Goal: Complete application form

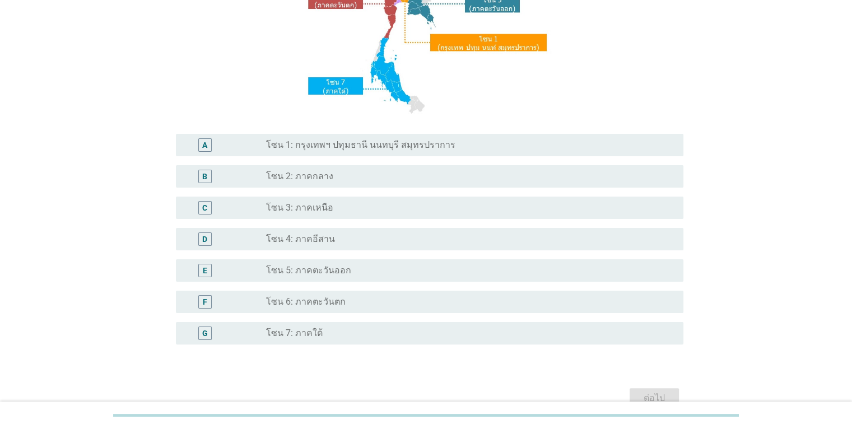
scroll to position [248, 0]
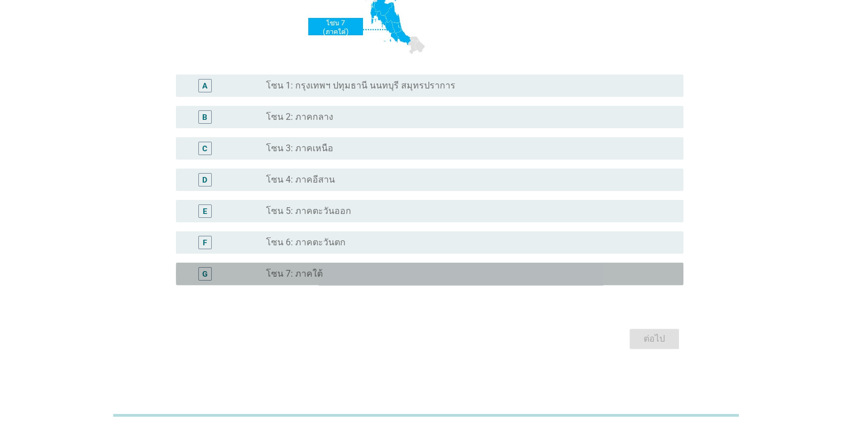
click at [369, 278] on div "radio_button_unchecked โซน 7: ภาคใต้" at bounding box center [465, 273] width 399 height 11
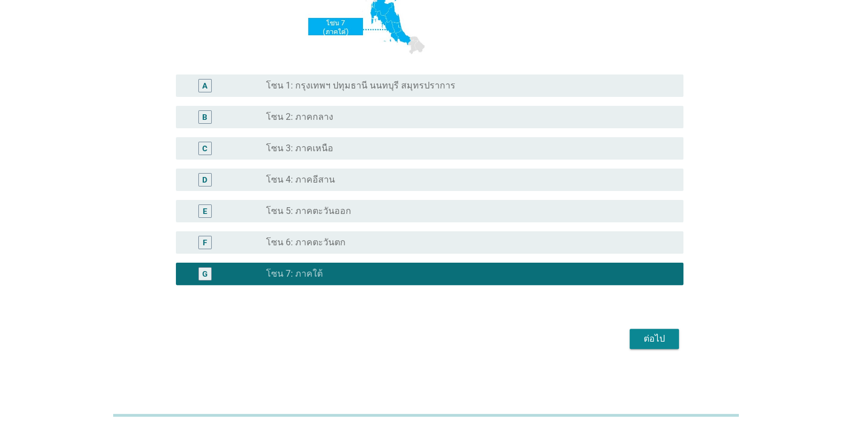
click at [661, 345] on div "ต่อไป" at bounding box center [654, 338] width 31 height 13
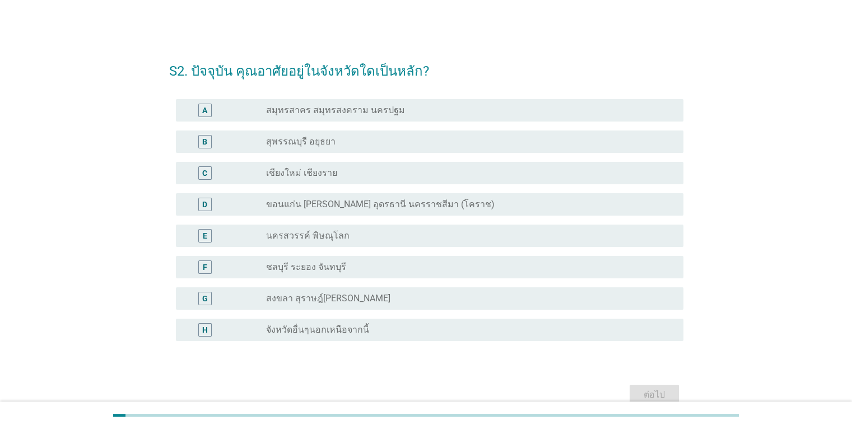
click at [394, 333] on div "radio_button_unchecked จังหวัดอื่นๆนอกเหนือจากนี้" at bounding box center [465, 329] width 399 height 11
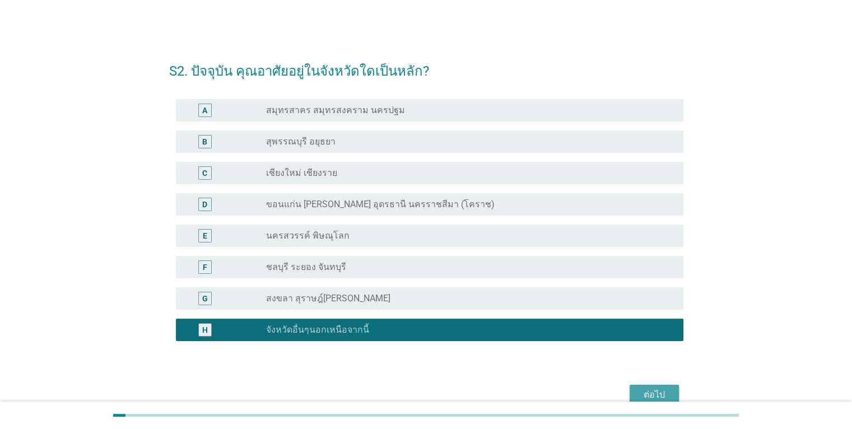
click at [659, 389] on div "ต่อไป" at bounding box center [654, 394] width 31 height 13
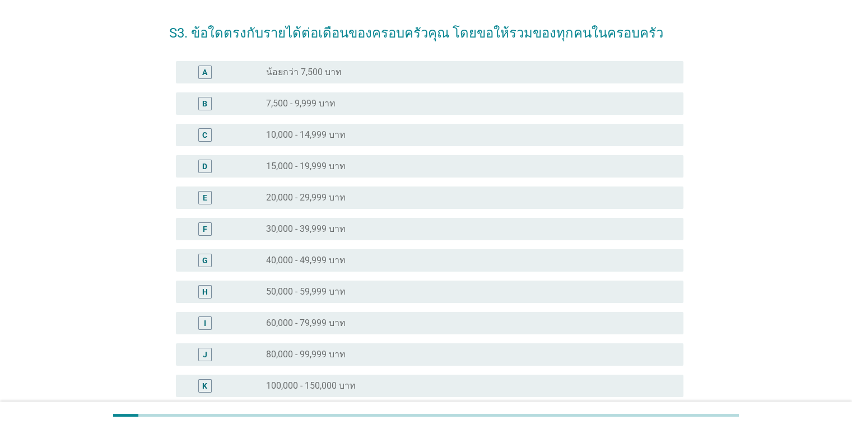
scroll to position [56, 0]
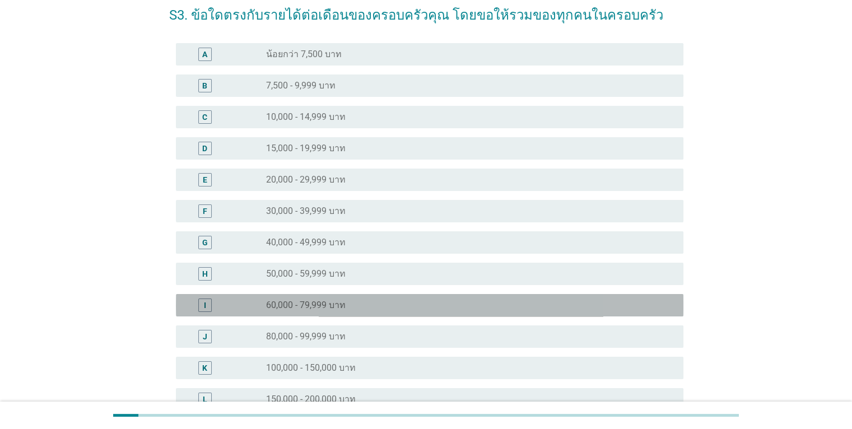
click at [460, 305] on div "radio_button_unchecked 60,000 - 79,999 บาท" at bounding box center [465, 305] width 399 height 11
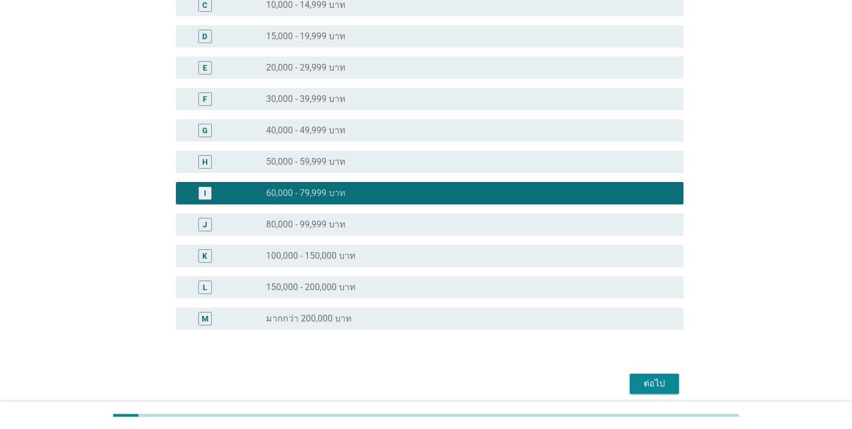
scroll to position [213, 0]
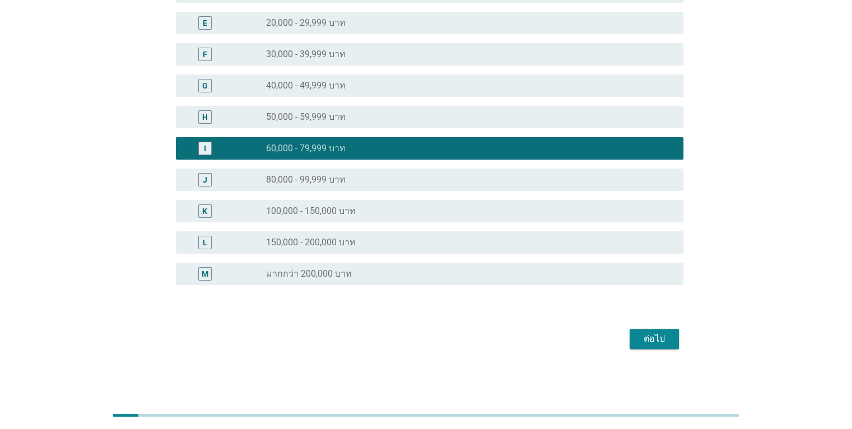
click at [646, 336] on div "ต่อไป" at bounding box center [654, 338] width 31 height 13
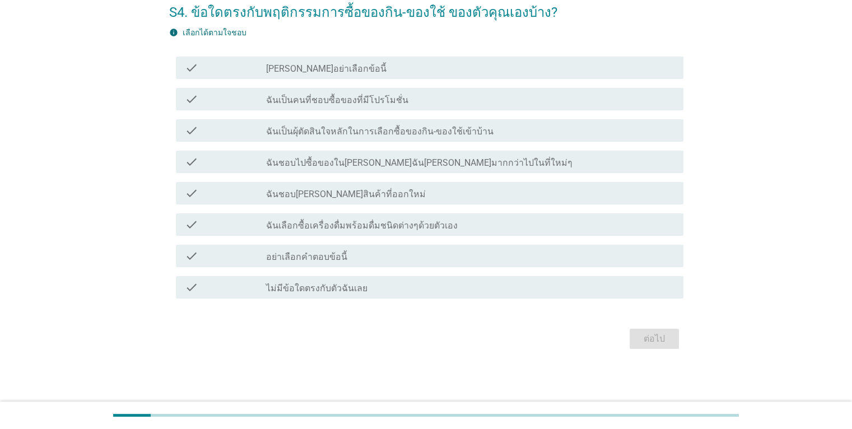
scroll to position [0, 0]
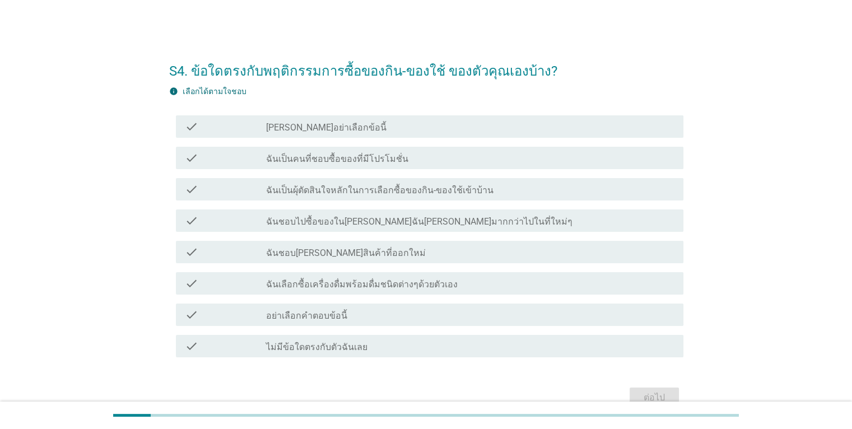
click at [400, 164] on div "check_box_outline_blank ฉันเป็นคนที่ชอบซื้อของที่มีโปรโมชั่น" at bounding box center [470, 157] width 408 height 13
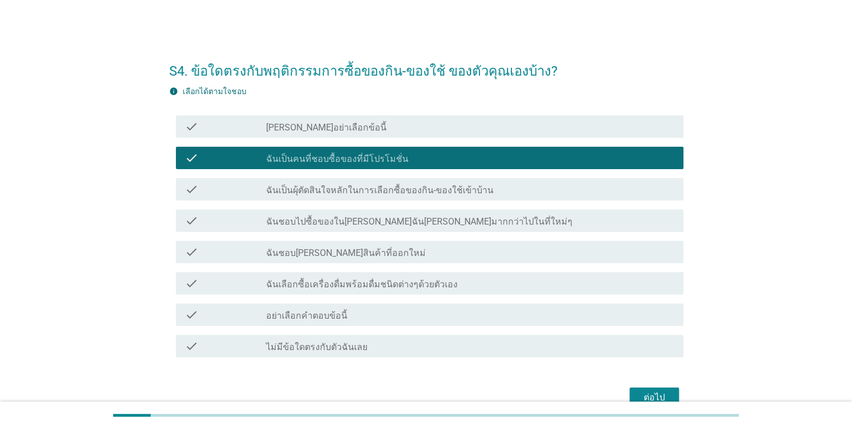
click at [462, 221] on label "ฉันชอบไปซื้อของใน[PERSON_NAME]ฉัน[PERSON_NAME]มากกว่าไปในที่ใหม่ๆ" at bounding box center [419, 221] width 307 height 11
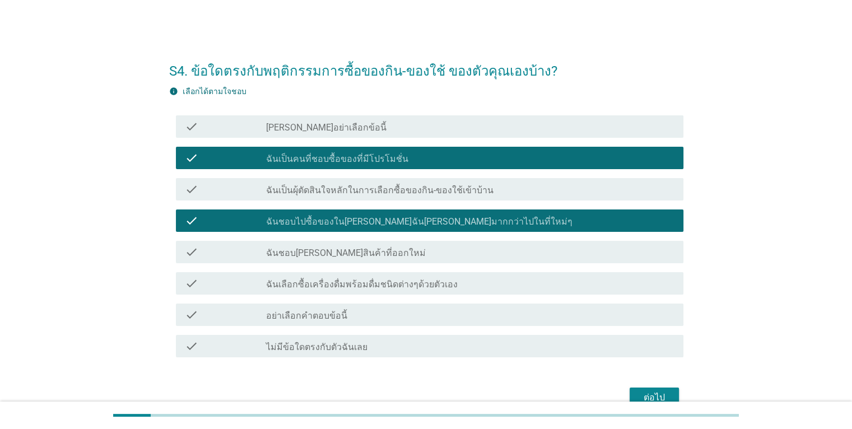
click at [439, 250] on div "check_box_outline_blank ฉันชอบ[PERSON_NAME]สินค้าที่ออกใหม่" at bounding box center [470, 251] width 408 height 13
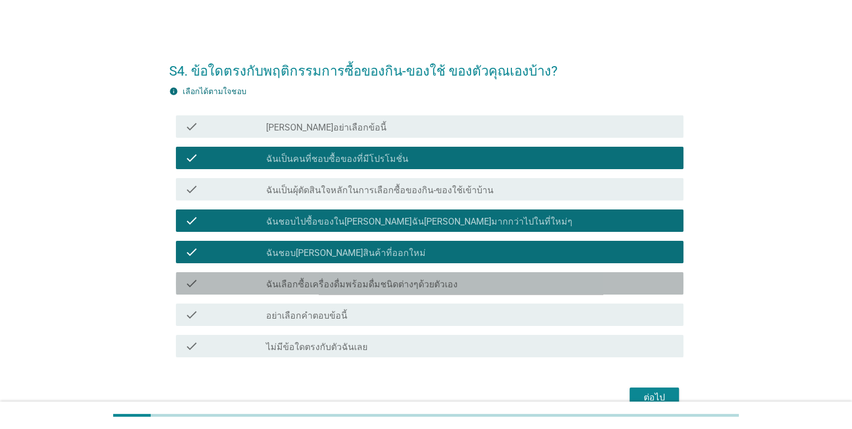
click at [457, 290] on div "check_box_outline_blank ฉันเลือกซื้อเครื่องดื่มพร้อมดื่มชนิดต่างๆด้วยตัวเอง" at bounding box center [470, 283] width 408 height 13
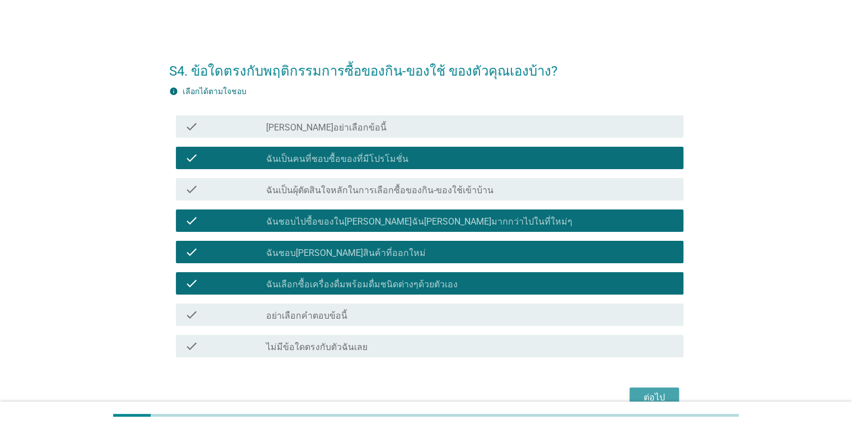
click at [650, 396] on div "ต่อไป" at bounding box center [654, 397] width 31 height 13
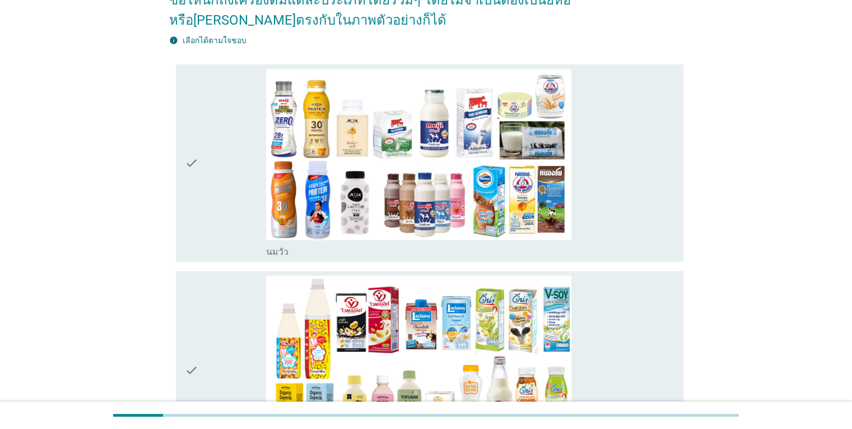
scroll to position [112, 0]
click at [188, 165] on icon "check" at bounding box center [191, 162] width 13 height 189
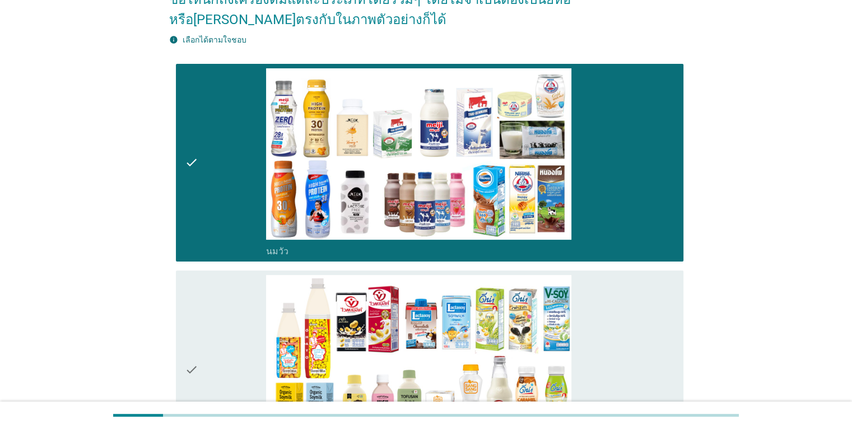
click at [192, 364] on icon "check" at bounding box center [191, 369] width 13 height 189
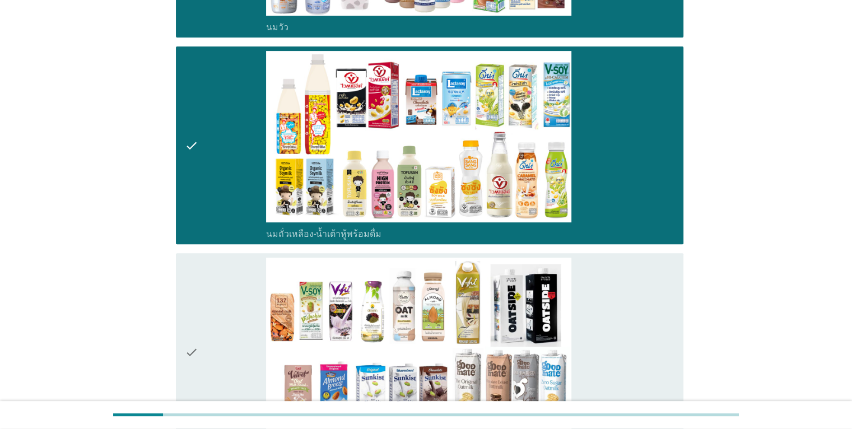
click at [191, 346] on icon "check" at bounding box center [191, 352] width 13 height 189
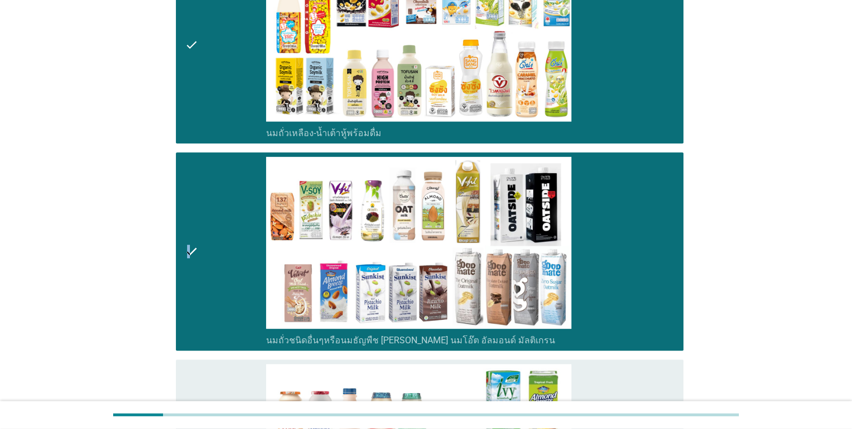
scroll to position [504, 0]
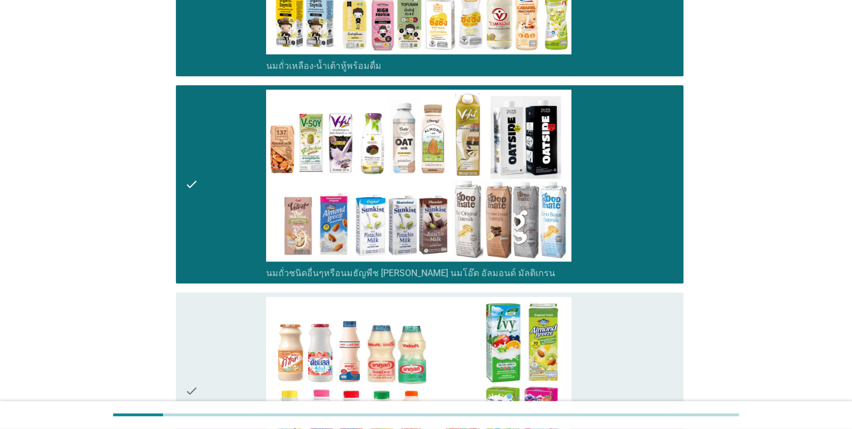
click at [193, 390] on icon "check" at bounding box center [191, 391] width 13 height 189
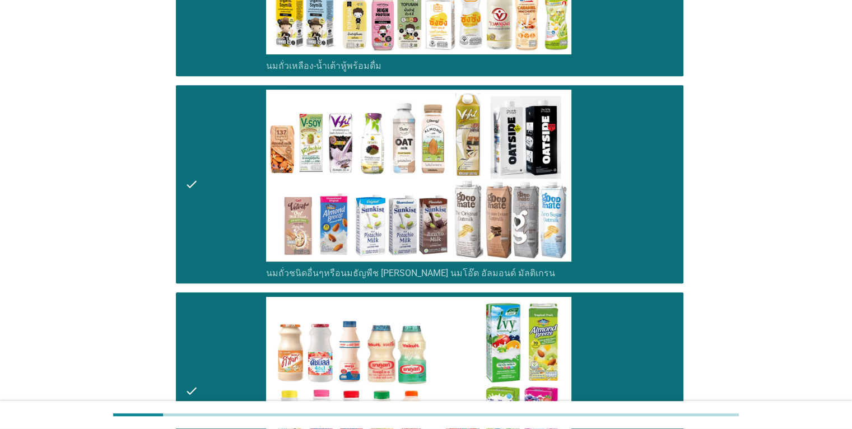
scroll to position [784, 0]
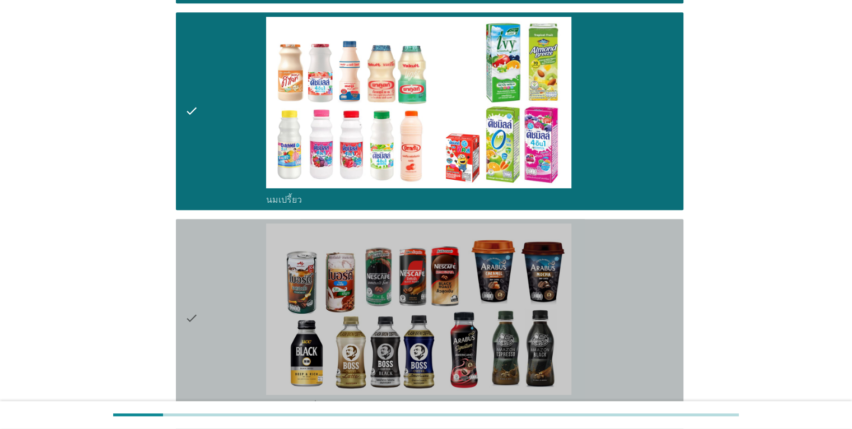
click at [192, 319] on icon "check" at bounding box center [191, 318] width 13 height 189
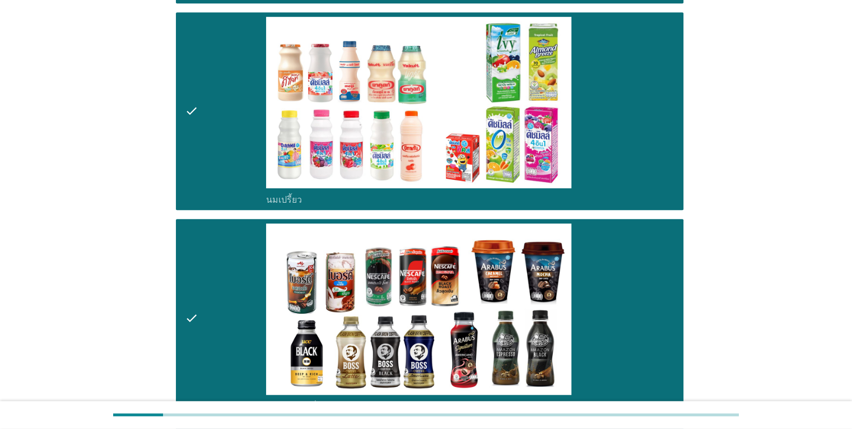
scroll to position [1065, 0]
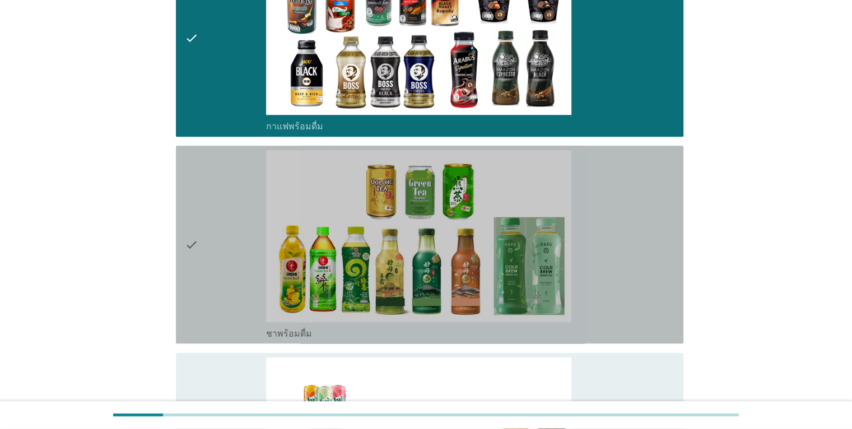
click at [194, 246] on icon "check" at bounding box center [191, 244] width 13 height 189
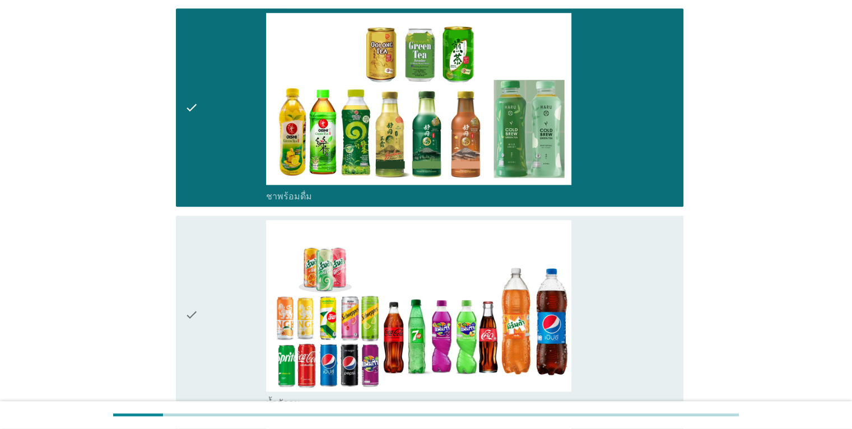
scroll to position [1289, 0]
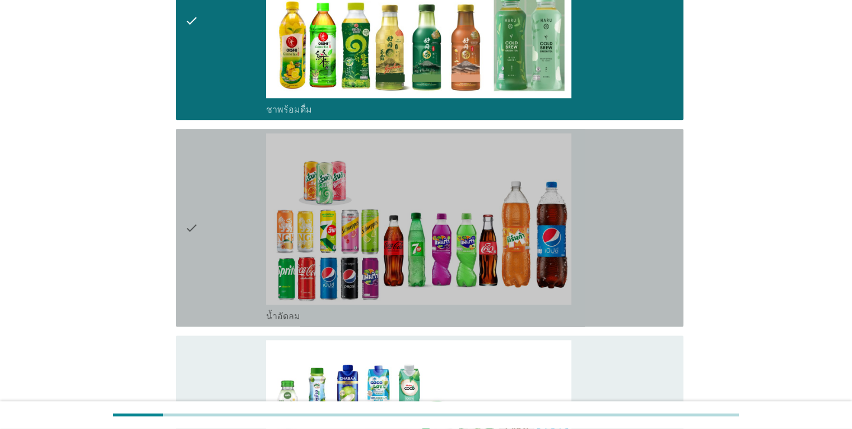
click at [188, 231] on icon "check" at bounding box center [191, 227] width 13 height 189
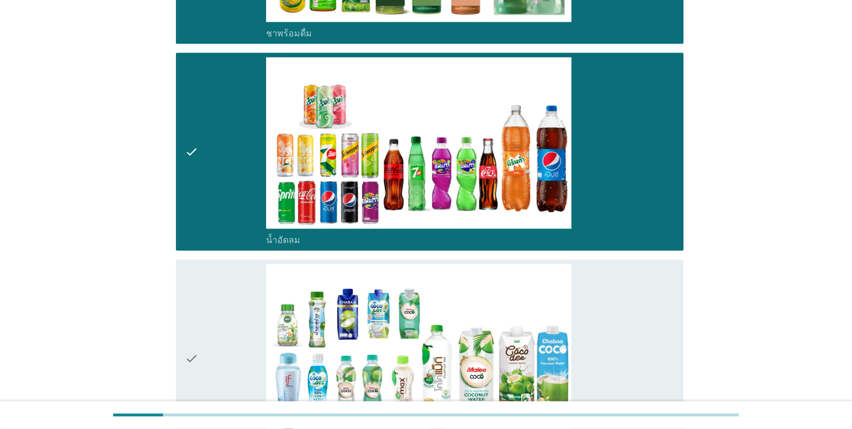
scroll to position [1457, 0]
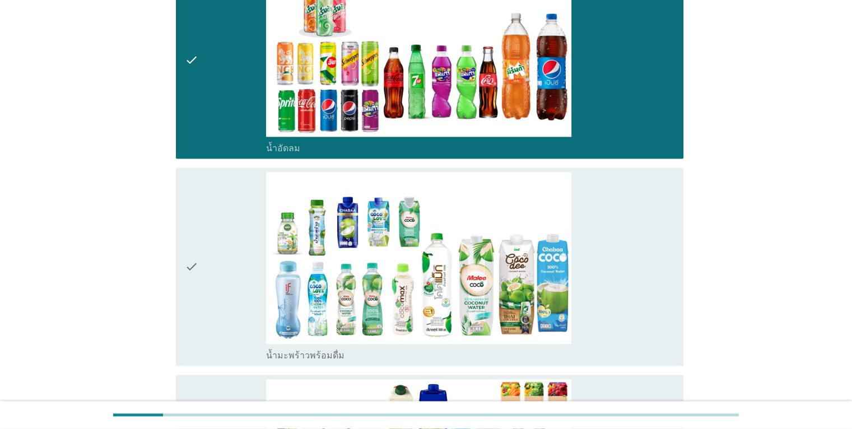
click at [180, 267] on div "check check_box_outline_blank น้ำมะพร้าวพร้อมดื่ม" at bounding box center [430, 267] width 508 height 198
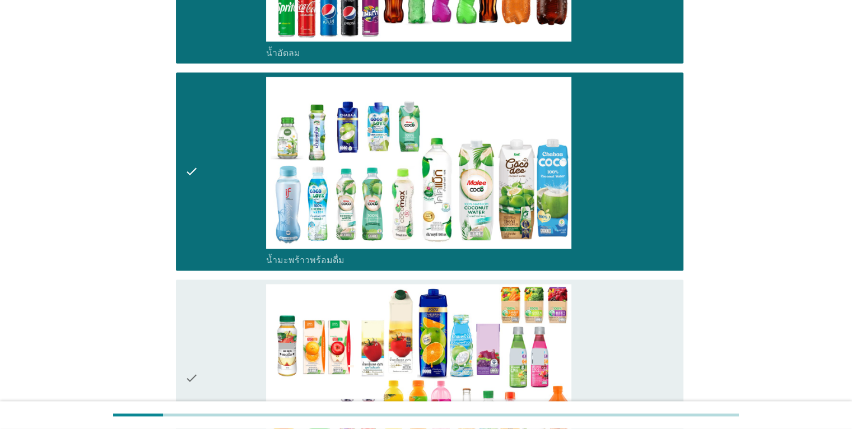
scroll to position [1625, 0]
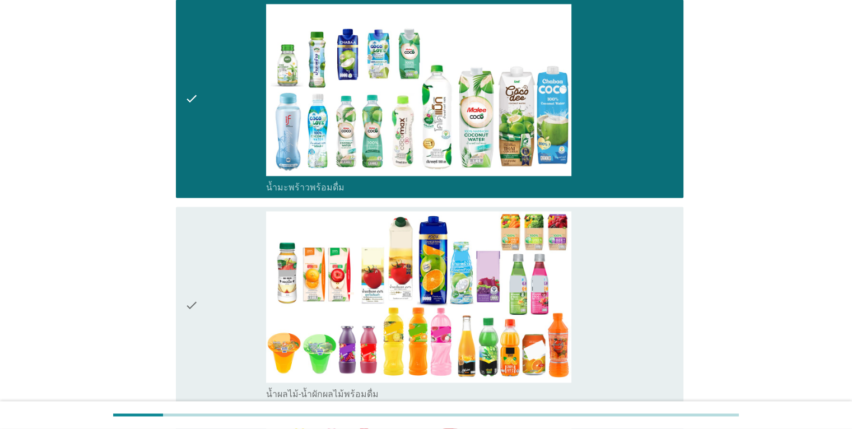
click at [189, 305] on icon "check" at bounding box center [191, 305] width 13 height 189
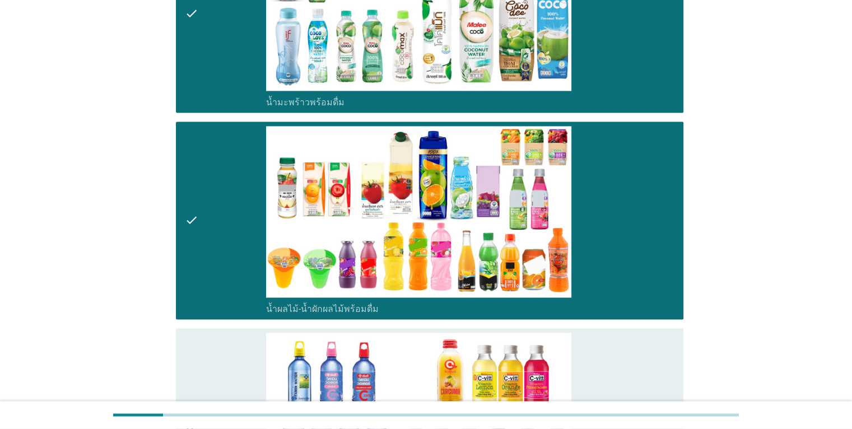
scroll to position [1793, 0]
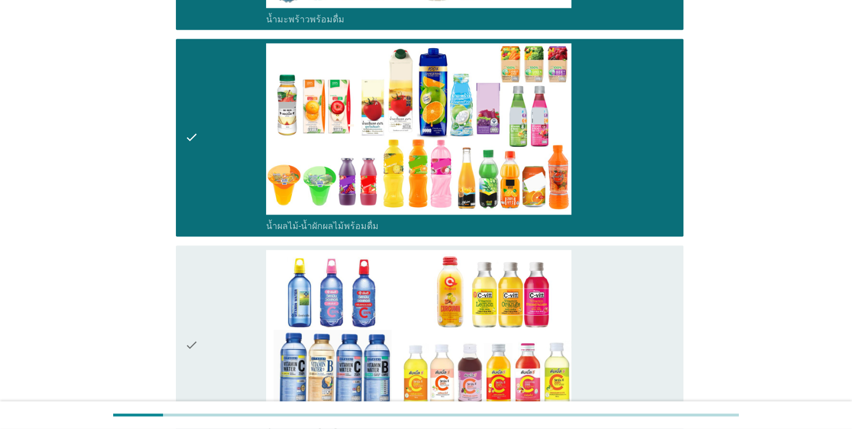
click at [190, 342] on icon "check" at bounding box center [191, 344] width 13 height 189
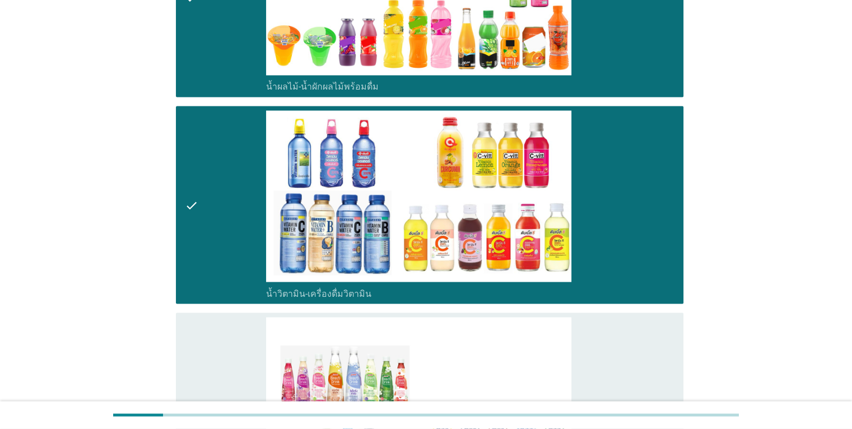
scroll to position [2017, 0]
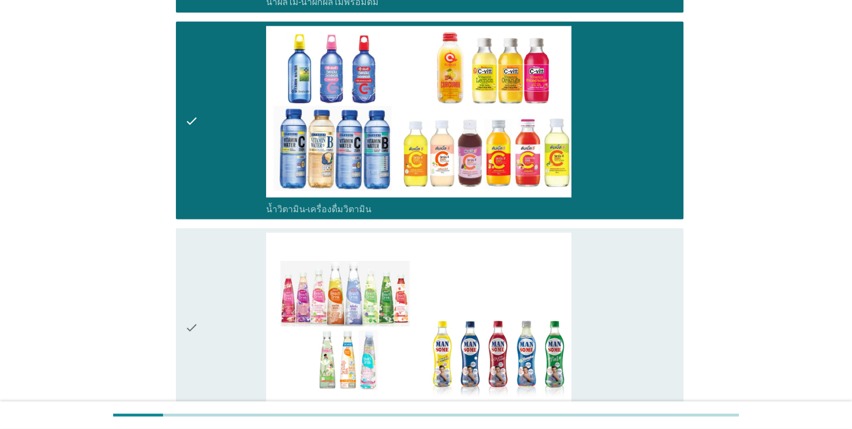
click at [193, 327] on icon "check" at bounding box center [191, 327] width 13 height 189
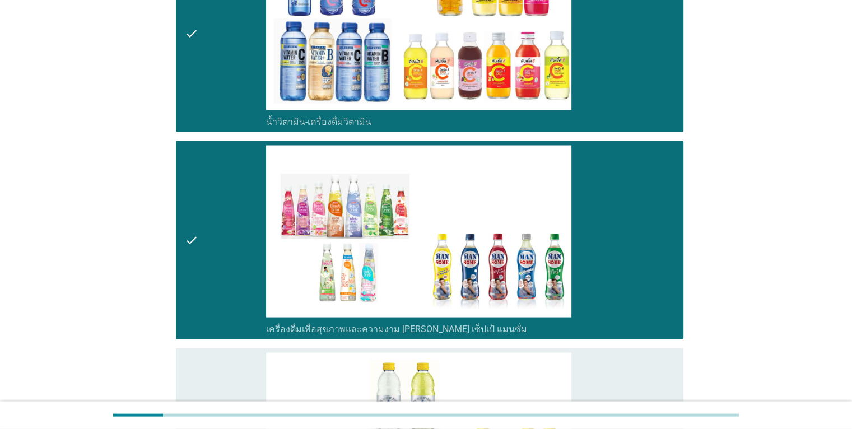
scroll to position [2297, 0]
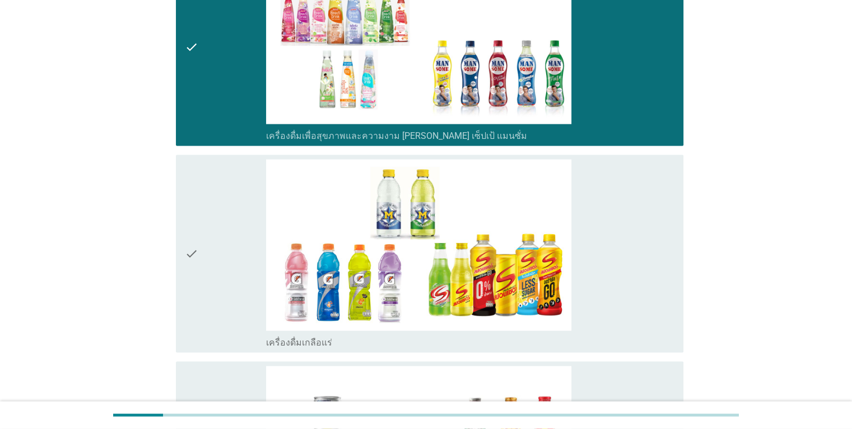
click at [197, 252] on icon "check" at bounding box center [191, 254] width 13 height 189
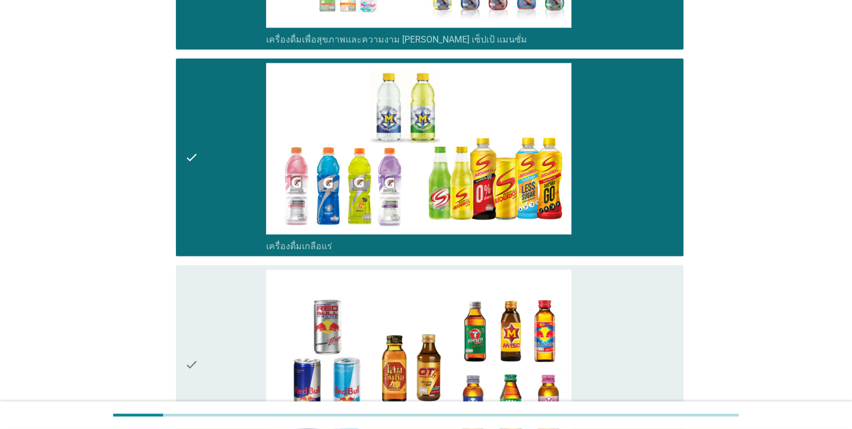
scroll to position [2466, 0]
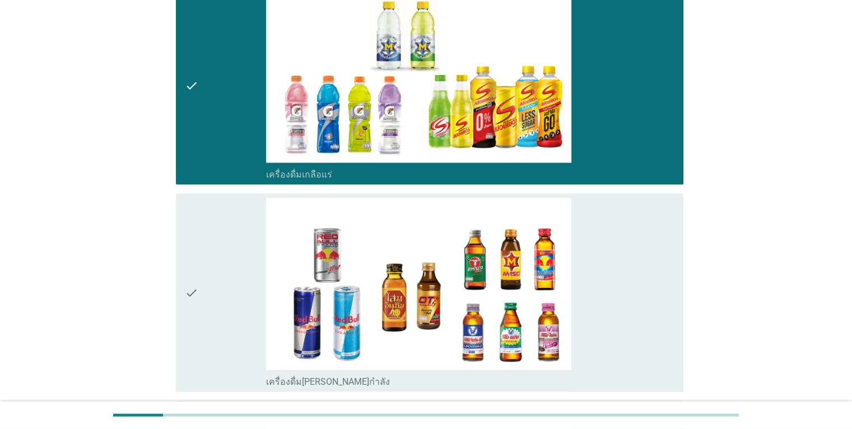
click at [194, 298] on icon "check" at bounding box center [191, 292] width 13 height 189
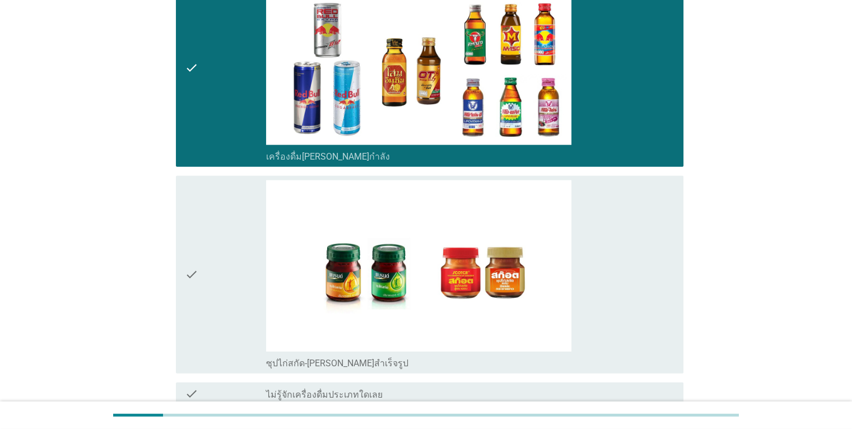
scroll to position [2746, 0]
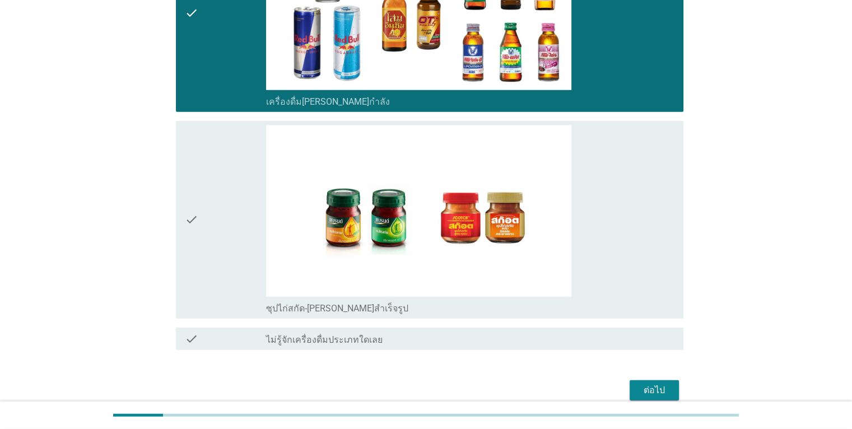
click at [191, 221] on icon "check" at bounding box center [191, 220] width 13 height 189
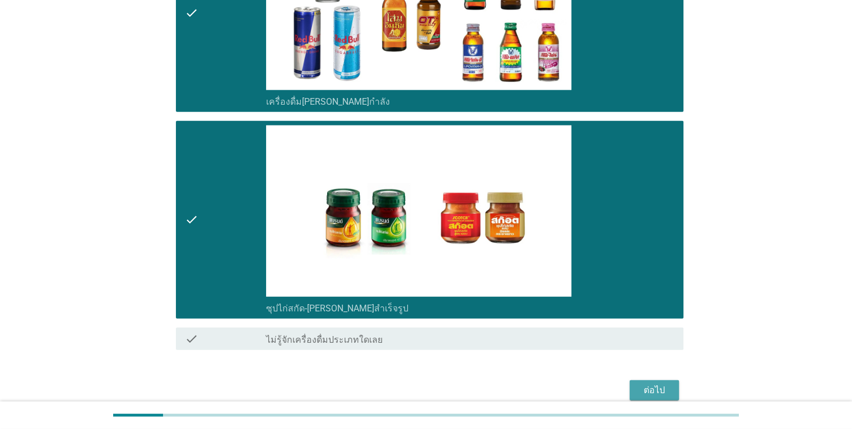
click at [667, 384] on div "ต่อไป" at bounding box center [654, 390] width 31 height 13
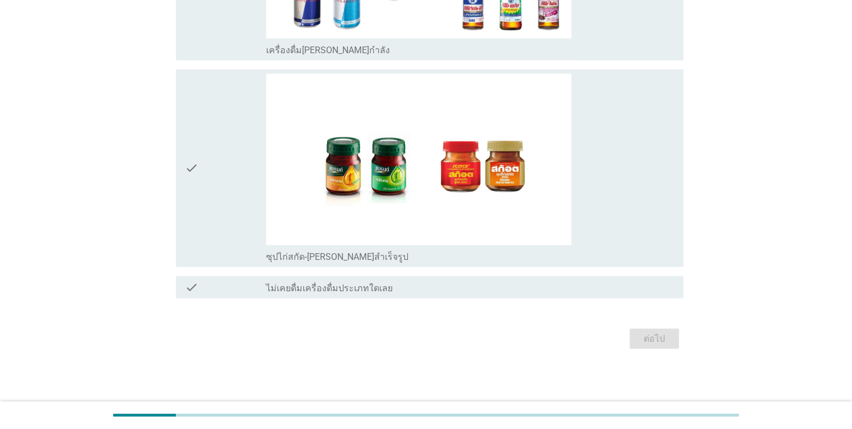
scroll to position [0, 0]
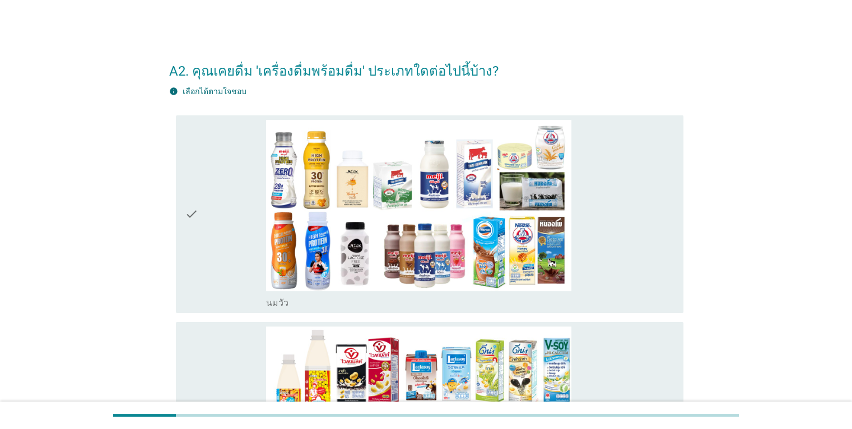
click at [193, 212] on icon "check" at bounding box center [191, 214] width 13 height 189
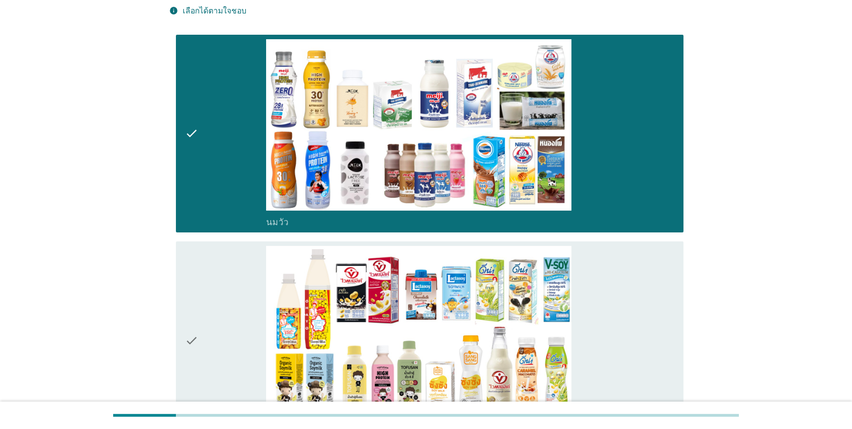
scroll to position [112, 0]
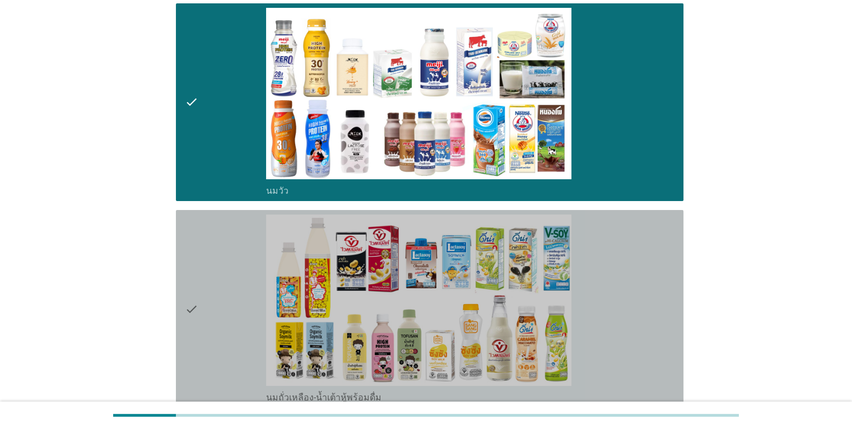
click at [191, 310] on icon "check" at bounding box center [191, 309] width 13 height 189
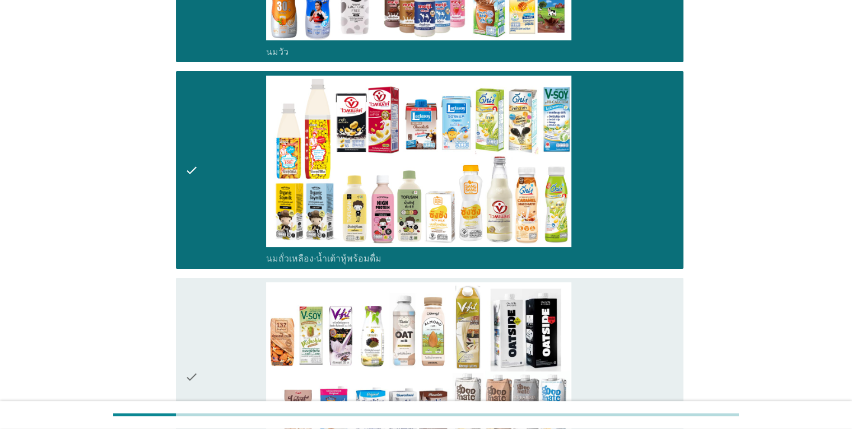
scroll to position [336, 0]
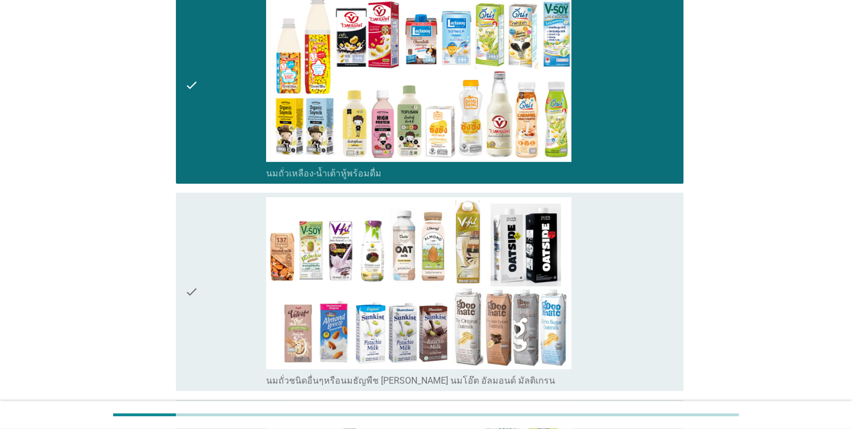
click at [196, 293] on icon "check" at bounding box center [191, 291] width 13 height 189
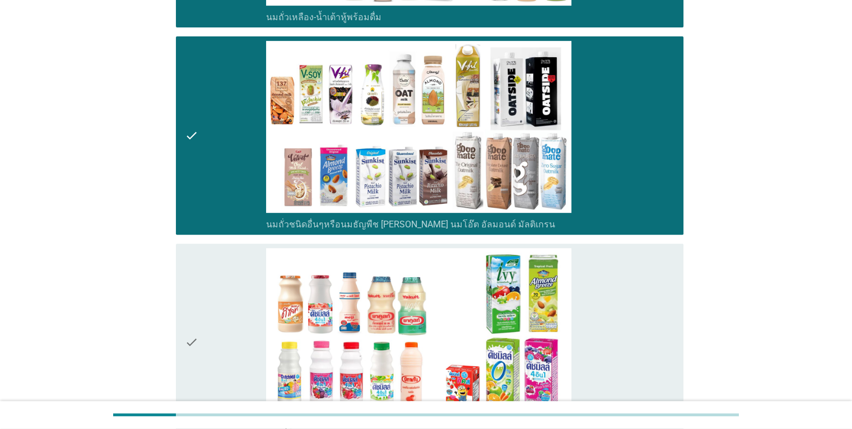
scroll to position [560, 0]
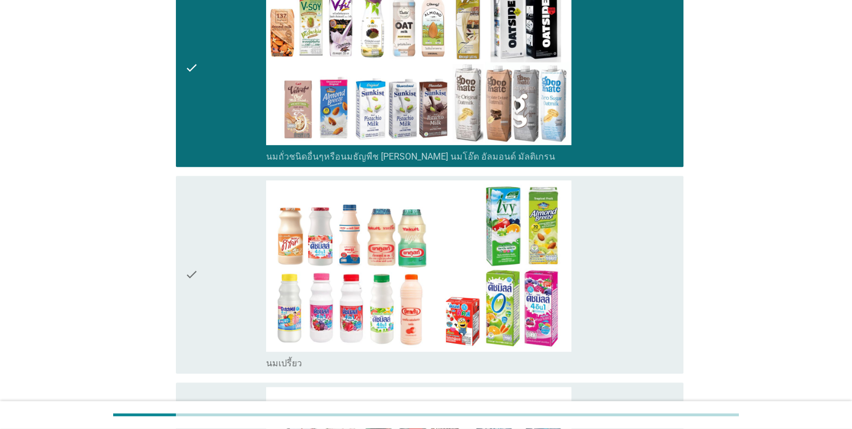
click at [193, 271] on icon "check" at bounding box center [191, 274] width 13 height 189
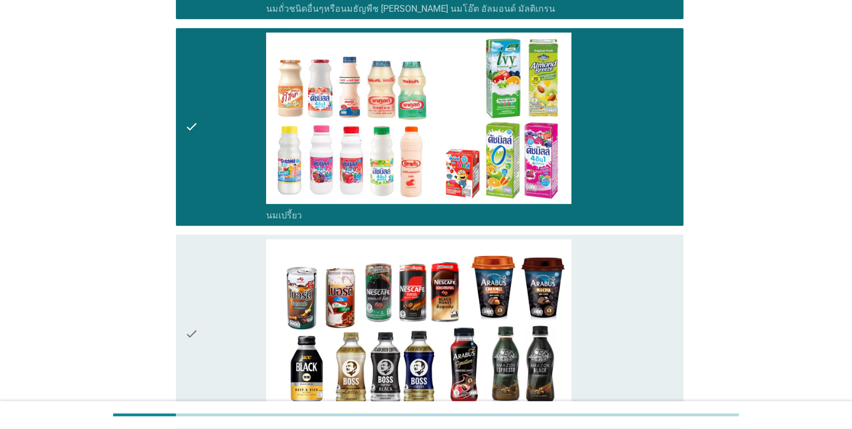
scroll to position [784, 0]
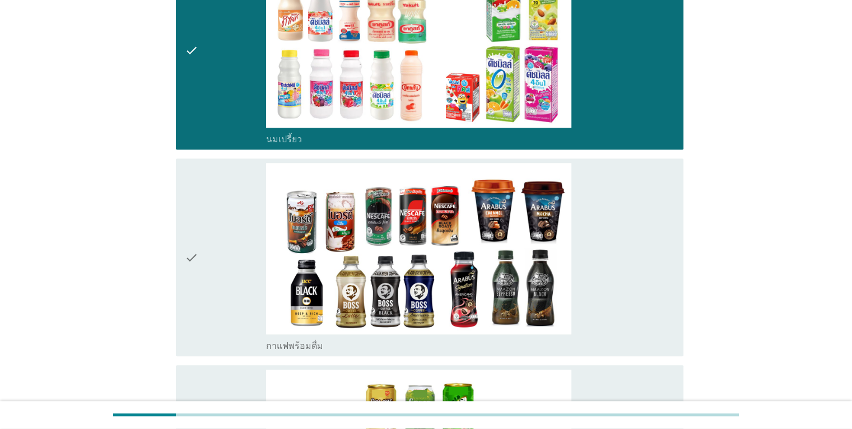
click at [195, 262] on icon "check" at bounding box center [191, 257] width 13 height 189
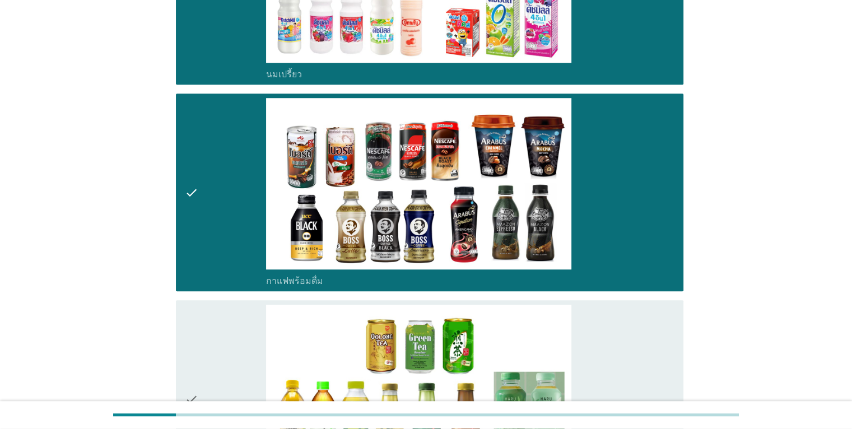
scroll to position [953, 0]
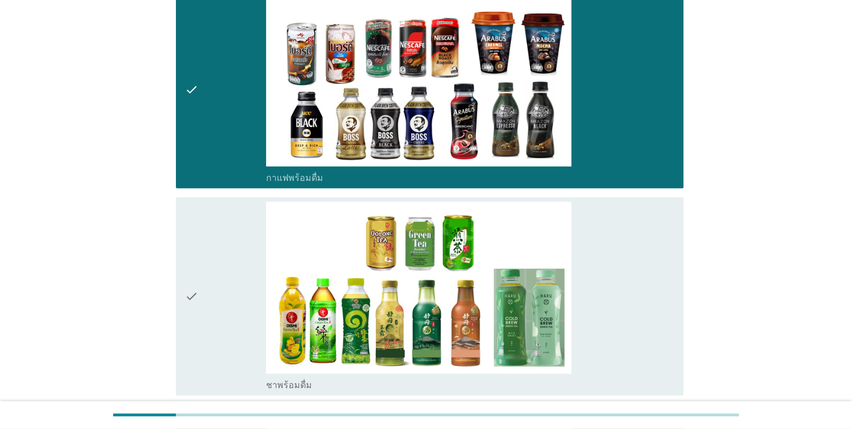
click at [195, 289] on icon "check" at bounding box center [191, 296] width 13 height 189
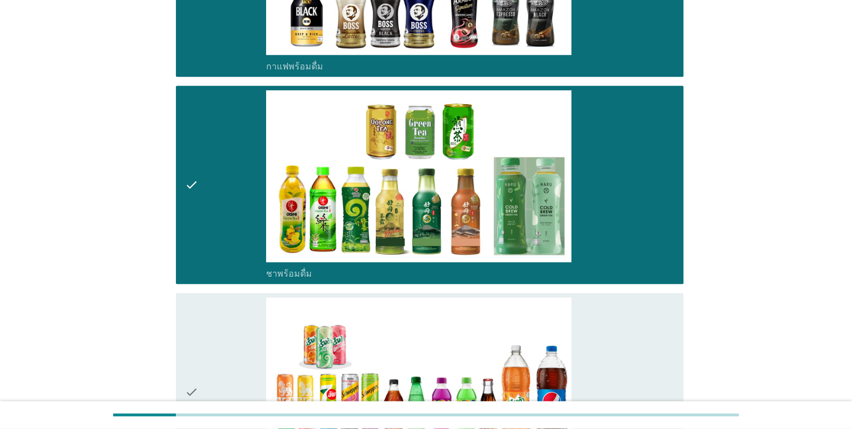
scroll to position [1121, 0]
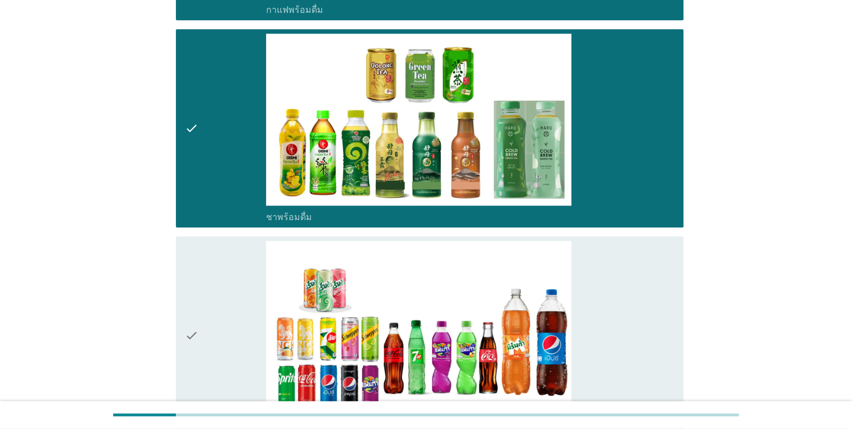
click at [189, 332] on icon "check" at bounding box center [191, 335] width 13 height 189
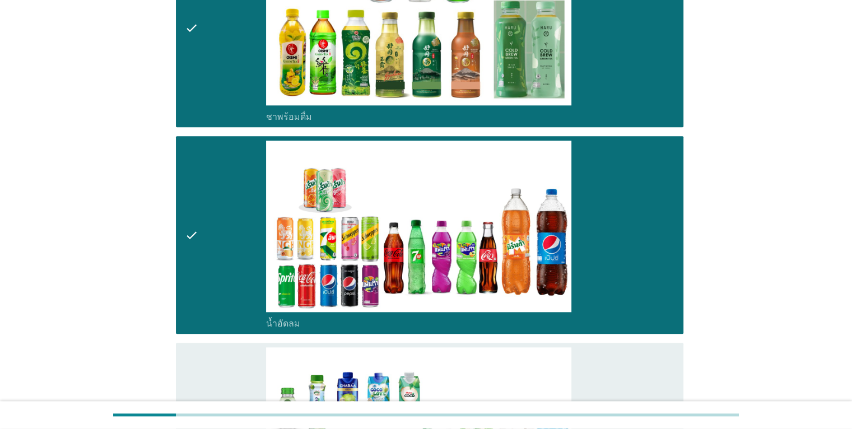
scroll to position [1289, 0]
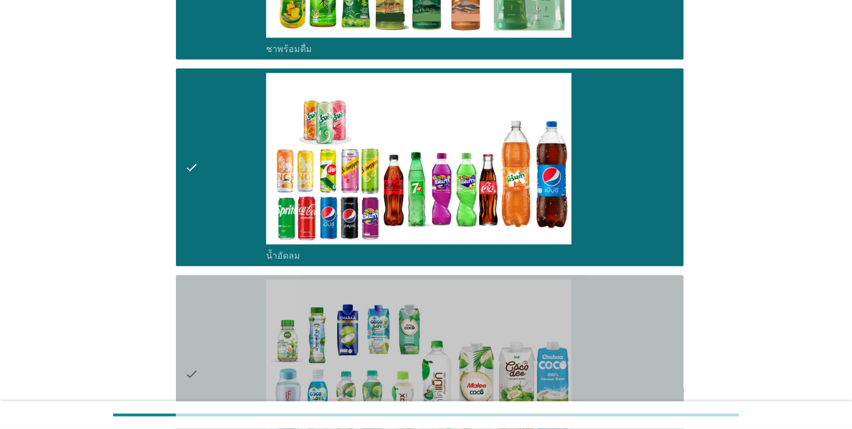
drag, startPoint x: 193, startPoint y: 376, endPoint x: 196, endPoint y: 370, distance: 6.3
click at [194, 375] on icon "check" at bounding box center [191, 374] width 13 height 189
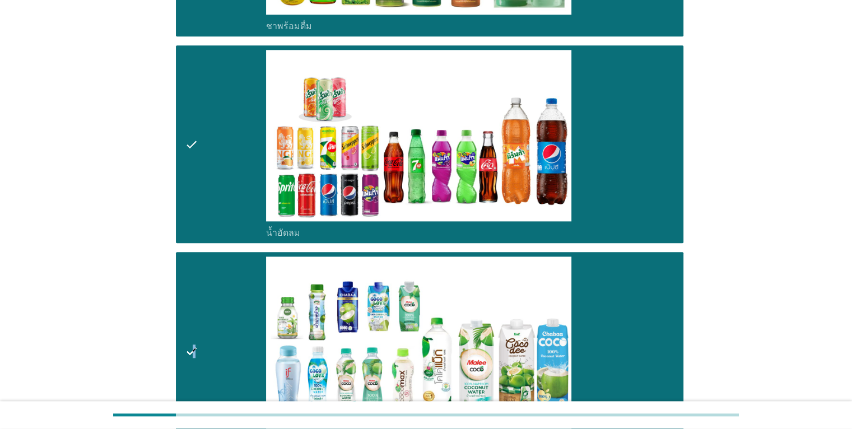
scroll to position [1569, 0]
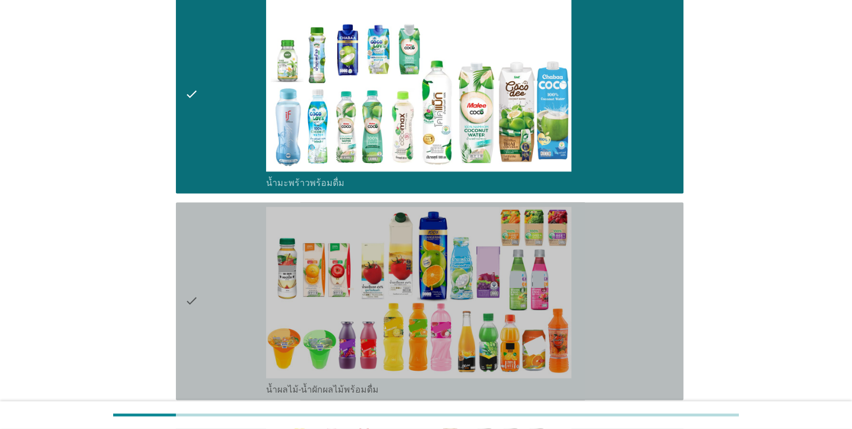
click at [194, 306] on icon "check" at bounding box center [191, 301] width 13 height 189
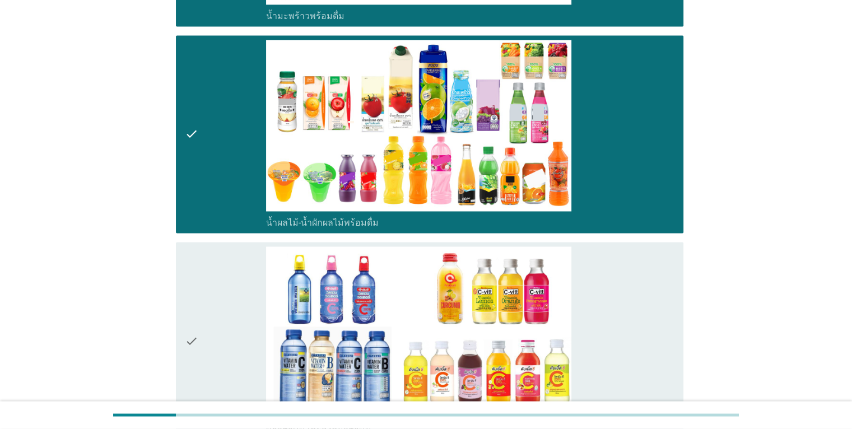
scroll to position [1793, 0]
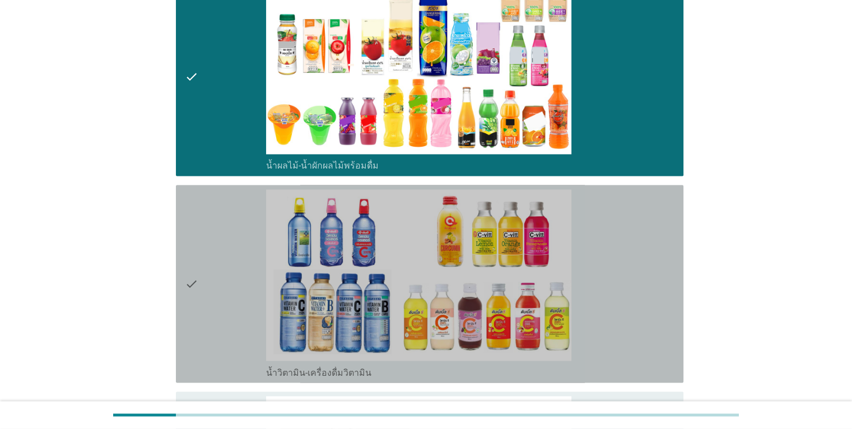
click at [199, 275] on div "check" at bounding box center [226, 283] width 82 height 189
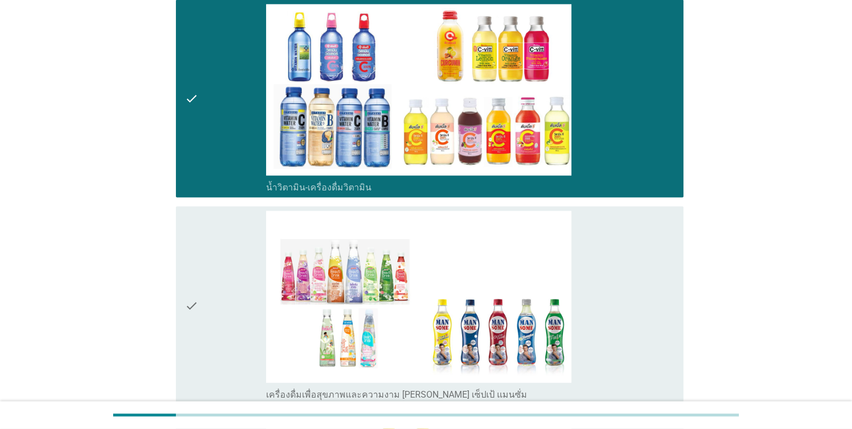
scroll to position [2017, 0]
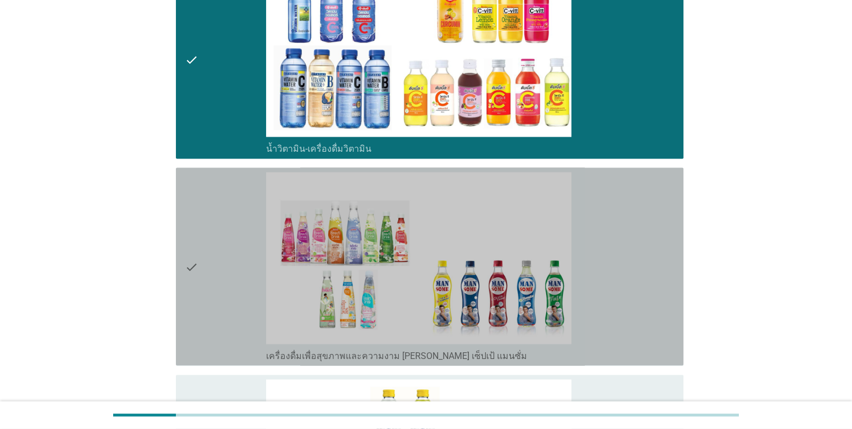
click at [202, 264] on div "check" at bounding box center [226, 266] width 82 height 189
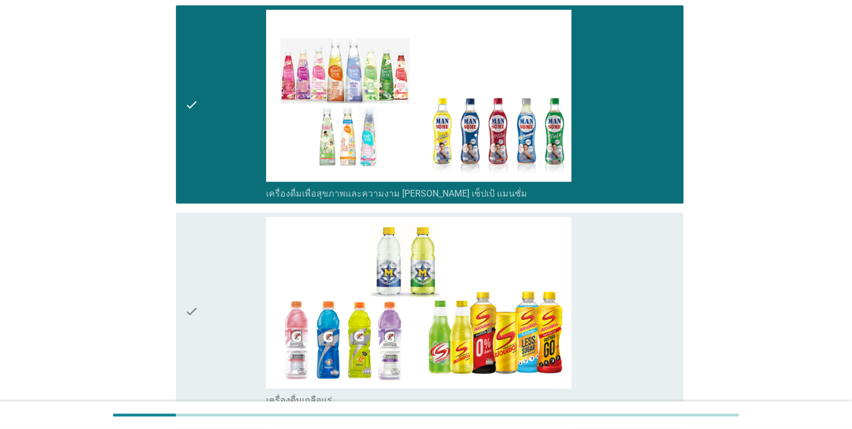
scroll to position [2297, 0]
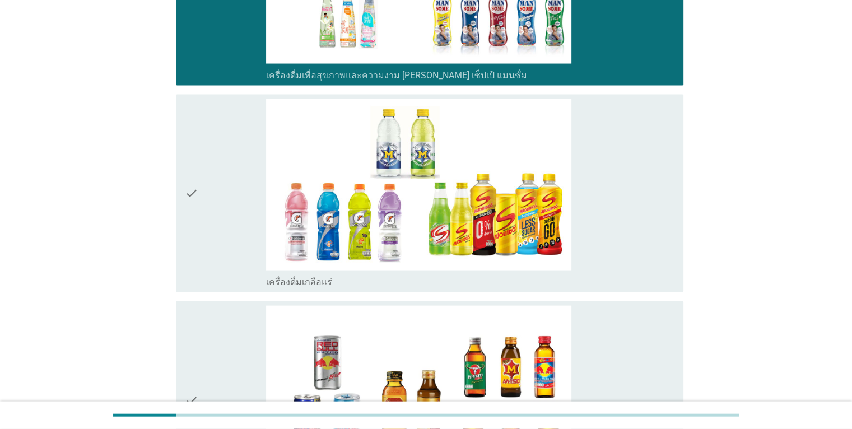
click at [184, 179] on div "check check_box_outline_blank เครื่องดื่มเกลือแร่" at bounding box center [430, 194] width 508 height 198
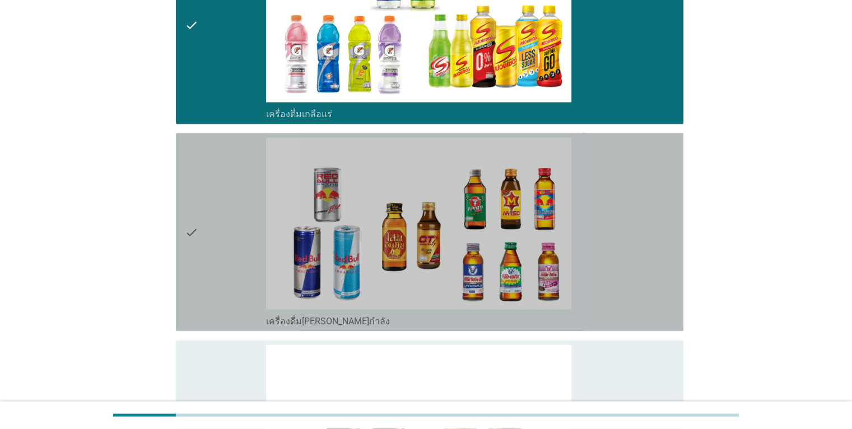
click at [189, 227] on icon "check" at bounding box center [191, 232] width 13 height 189
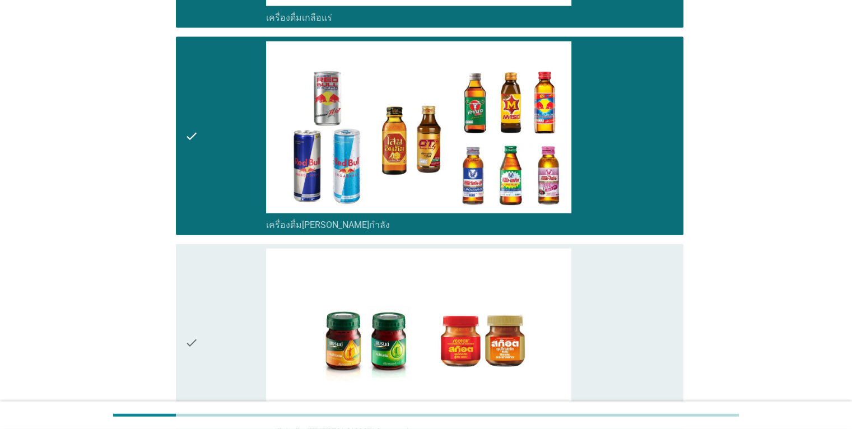
scroll to position [2634, 0]
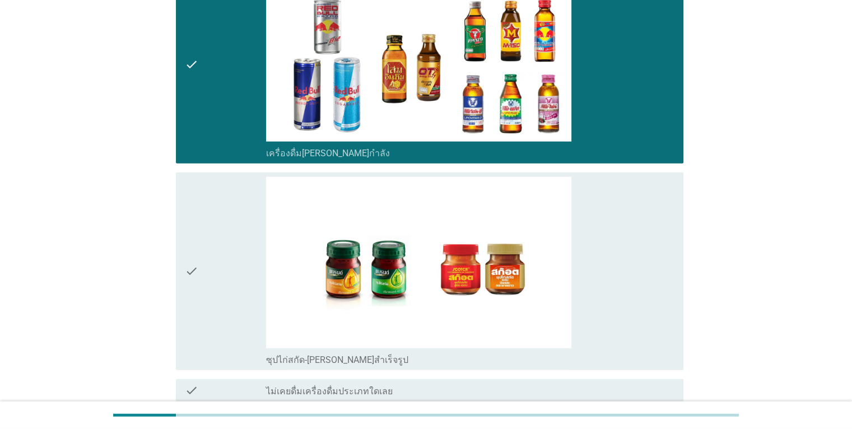
click at [194, 268] on icon "check" at bounding box center [191, 271] width 13 height 189
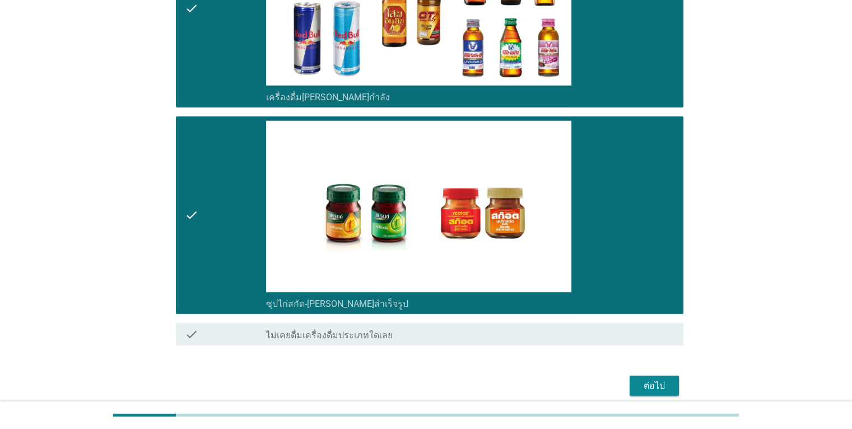
scroll to position [2733, 0]
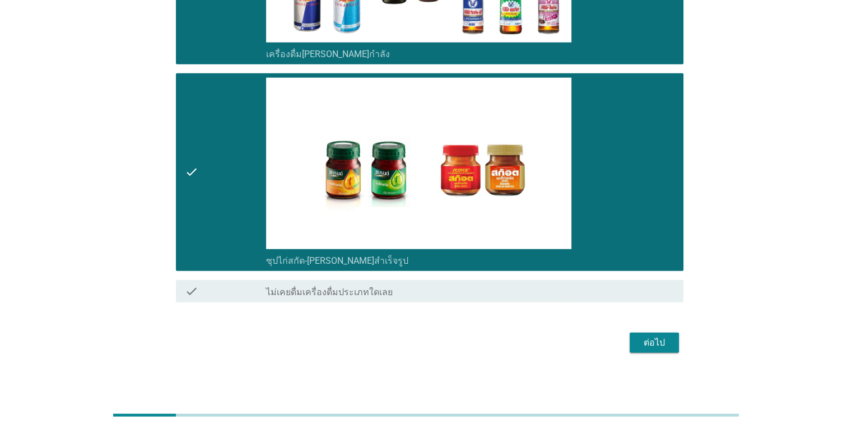
click at [666, 345] on div "ต่อไป" at bounding box center [654, 342] width 31 height 13
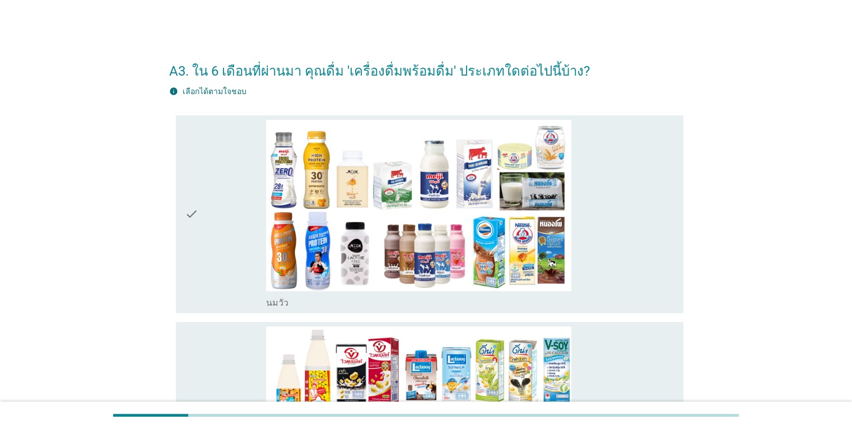
click at [193, 217] on icon "check" at bounding box center [191, 214] width 13 height 189
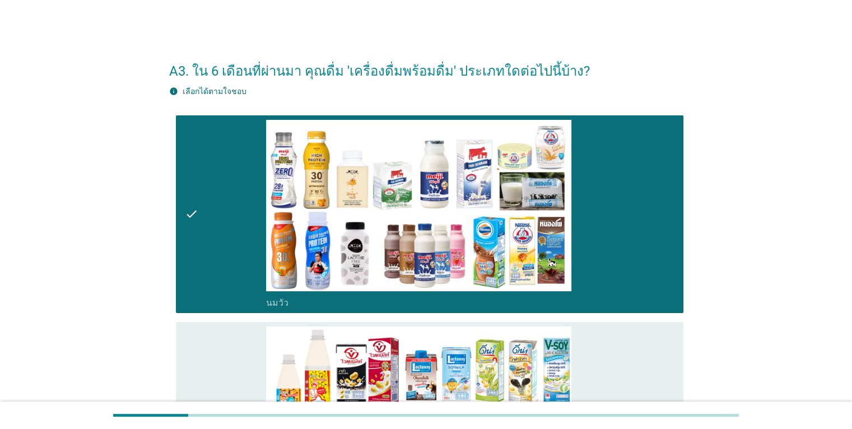
scroll to position [224, 0]
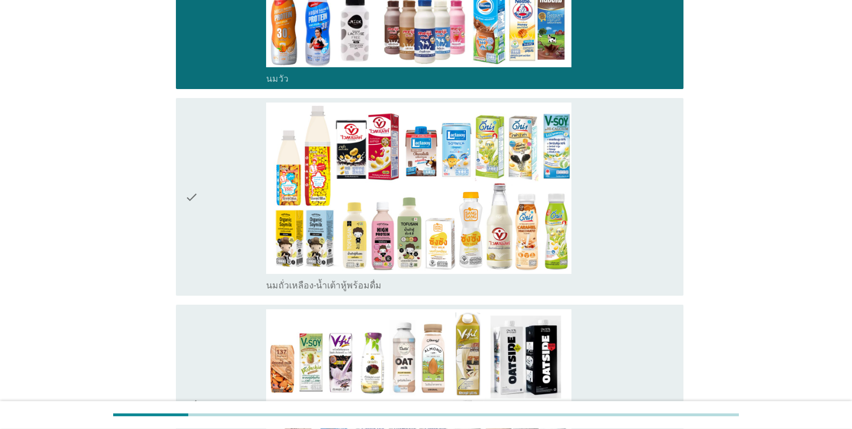
click at [183, 192] on div "check check_box_outline_blank นมถั่วเหลือง-น้ำเต้าหู้พร้อมดื่ม" at bounding box center [430, 197] width 508 height 198
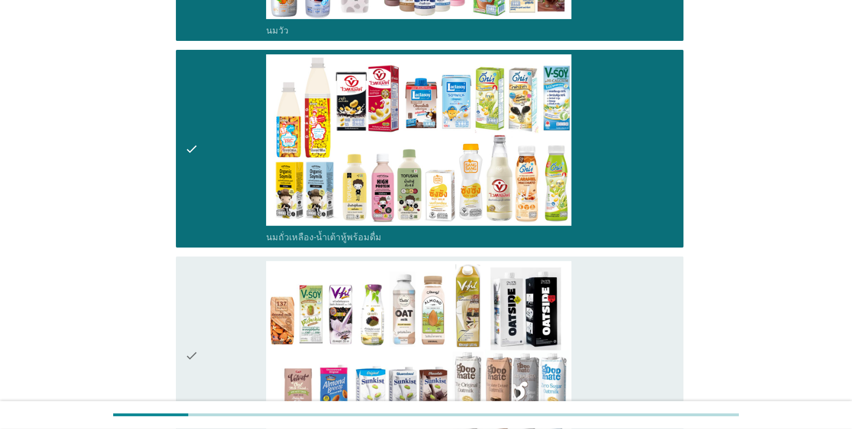
scroll to position [392, 0]
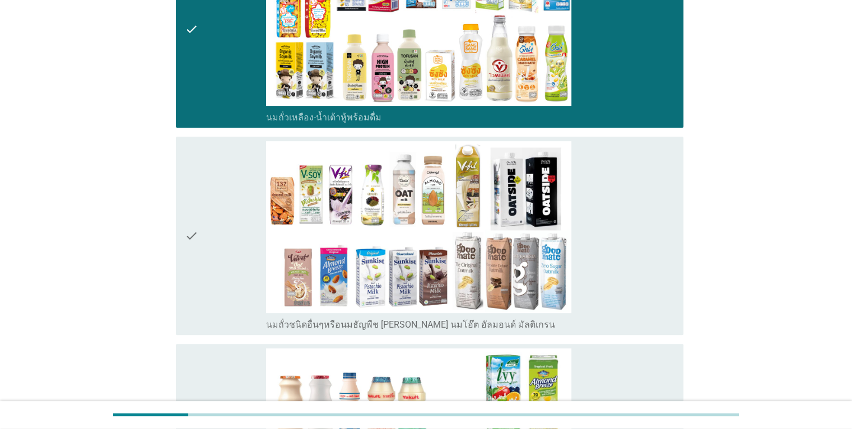
click at [188, 239] on icon "check" at bounding box center [191, 235] width 13 height 189
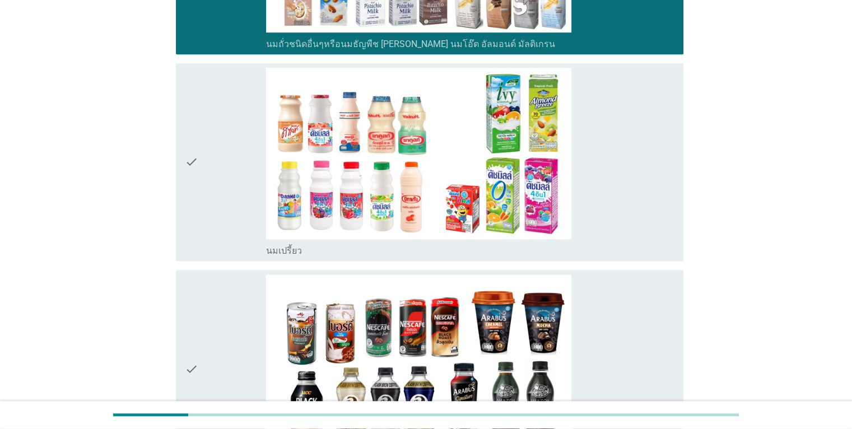
scroll to position [784, 0]
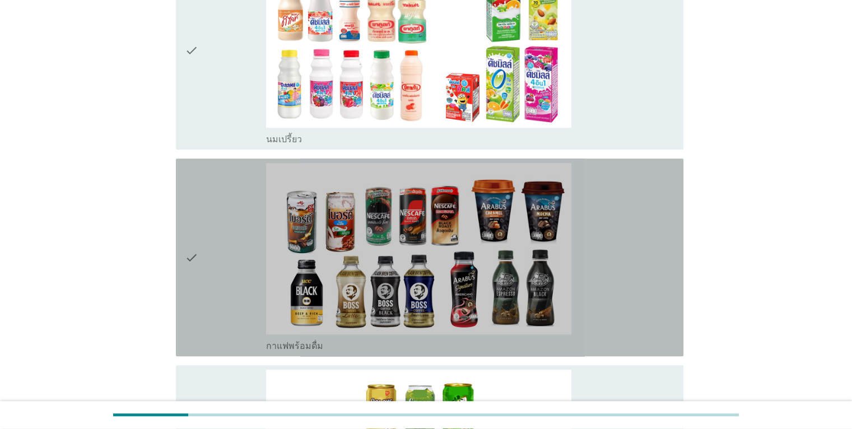
click at [193, 252] on icon "check" at bounding box center [191, 257] width 13 height 189
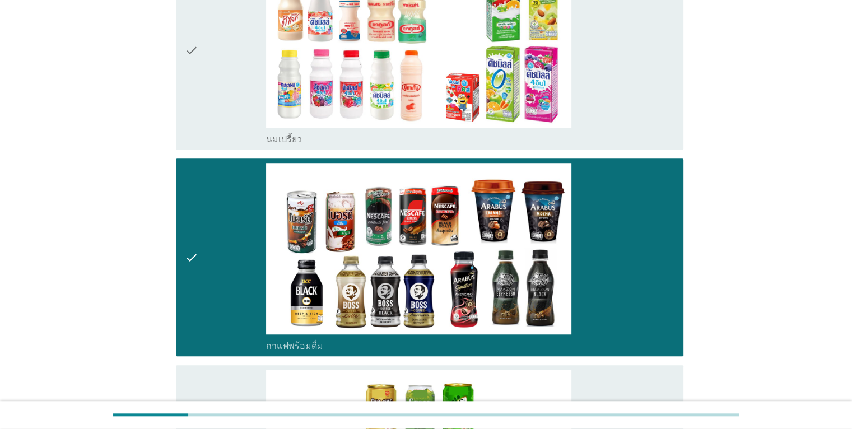
scroll to position [0, 0]
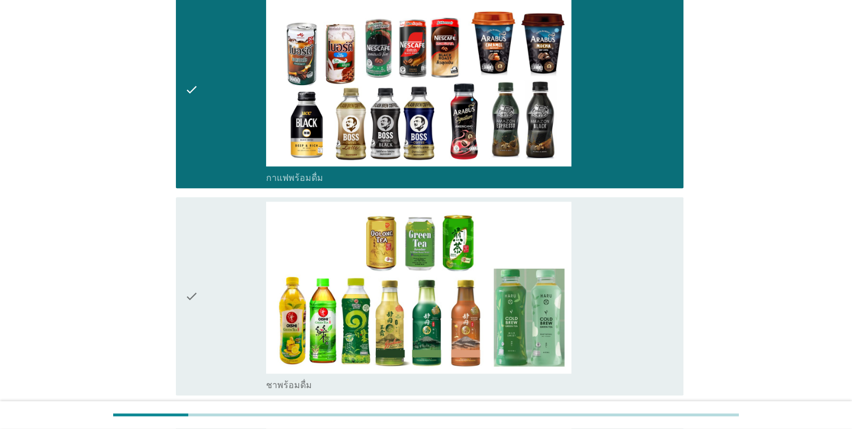
click at [199, 295] on div "check" at bounding box center [226, 296] width 82 height 189
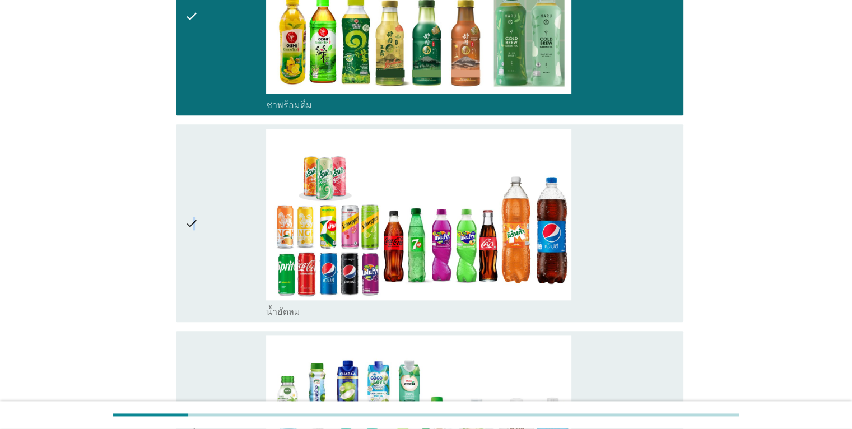
click at [194, 223] on icon "check" at bounding box center [191, 223] width 13 height 189
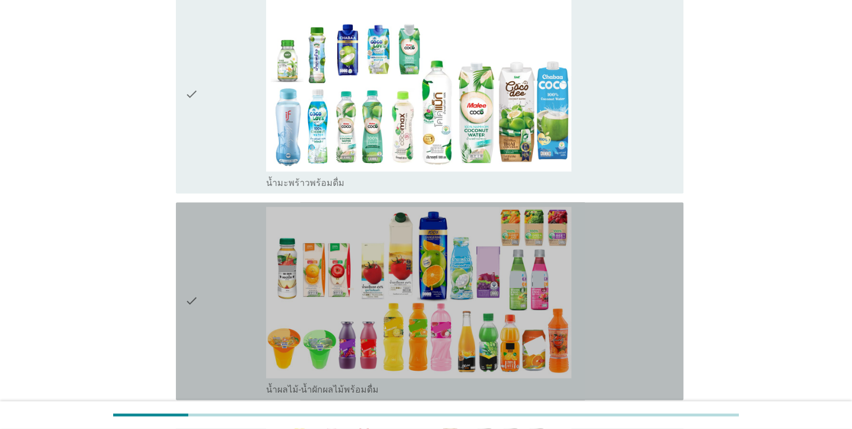
click at [202, 302] on div "check" at bounding box center [226, 301] width 82 height 189
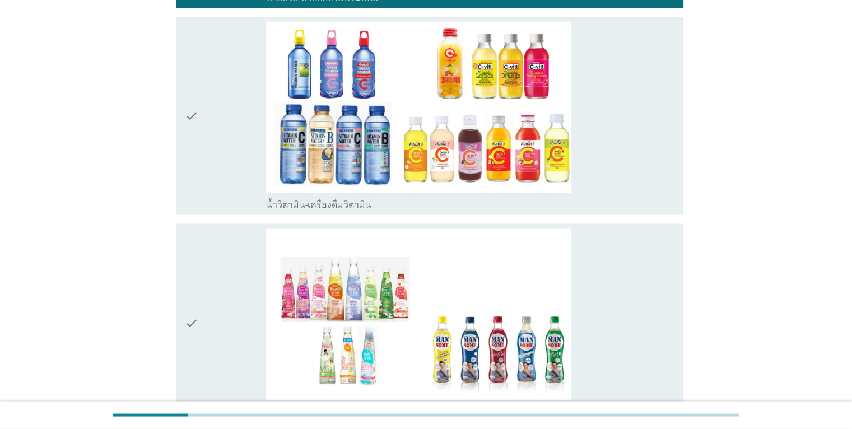
click at [194, 115] on icon "check" at bounding box center [191, 115] width 13 height 189
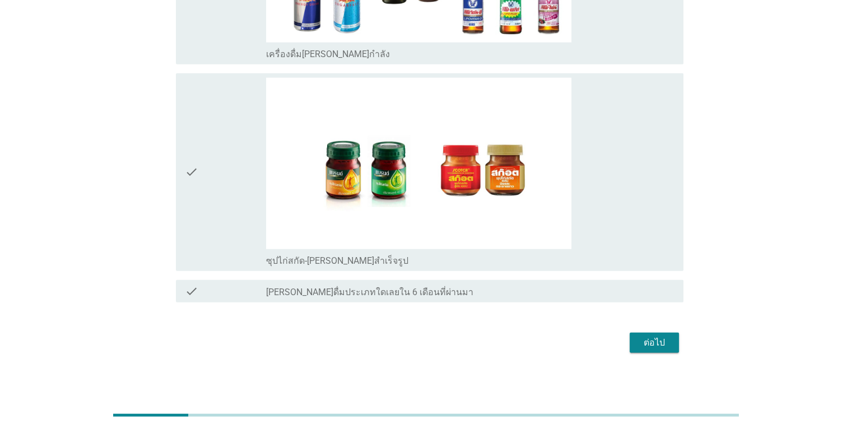
click at [188, 185] on icon "check" at bounding box center [191, 172] width 13 height 189
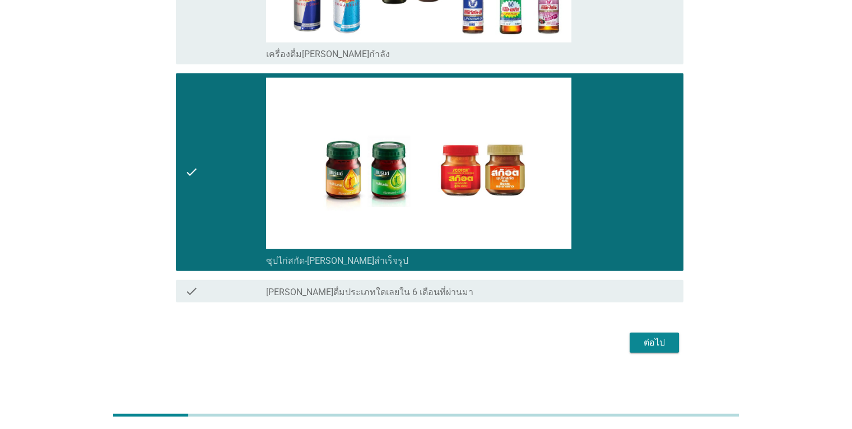
click at [642, 342] on div "ต่อไป" at bounding box center [654, 342] width 31 height 13
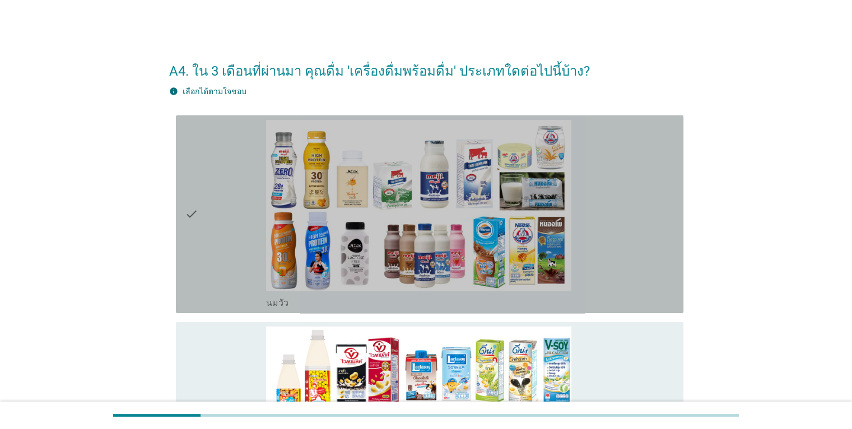
click at [209, 216] on div "check" at bounding box center [226, 214] width 82 height 189
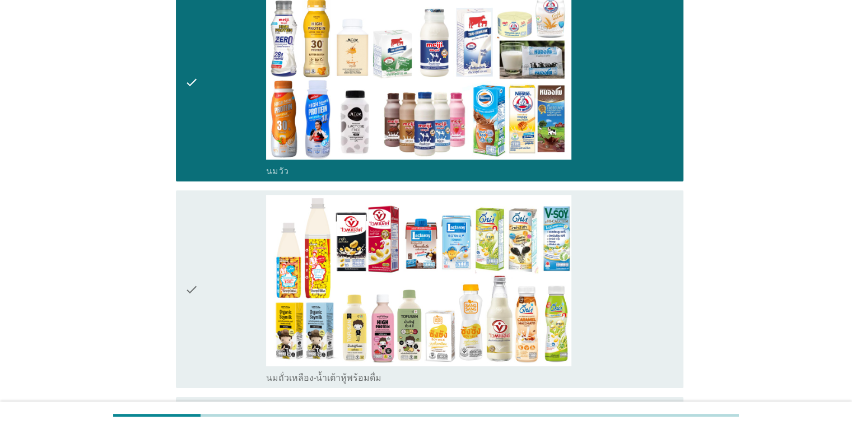
scroll to position [224, 0]
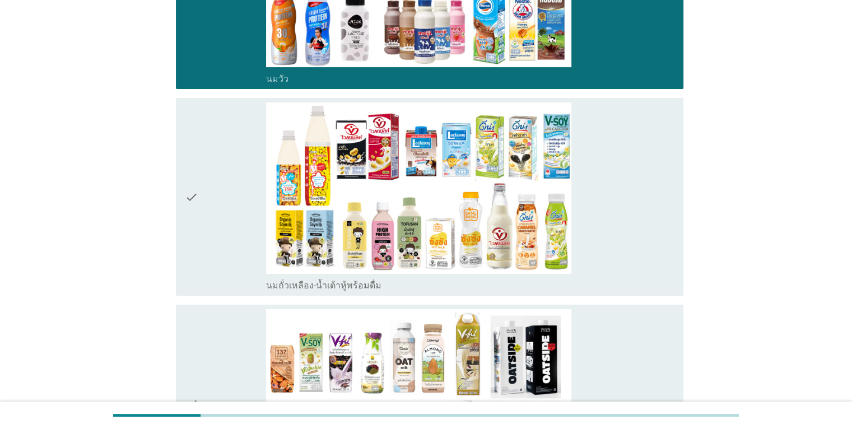
click at [199, 201] on div "check" at bounding box center [226, 197] width 82 height 189
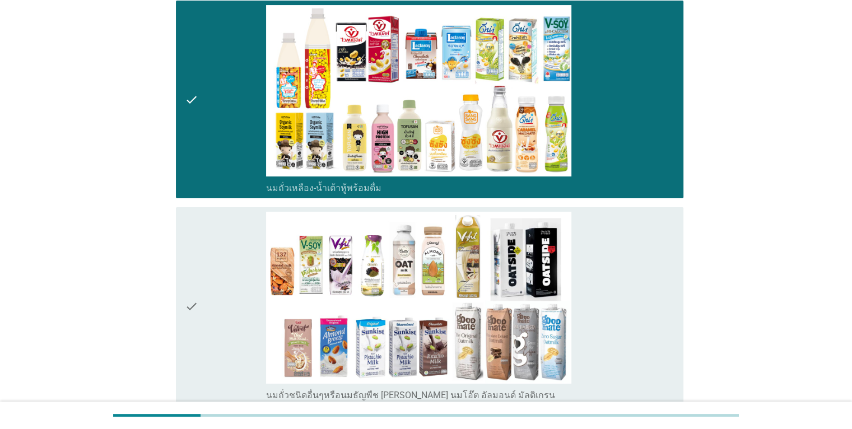
scroll to position [392, 0]
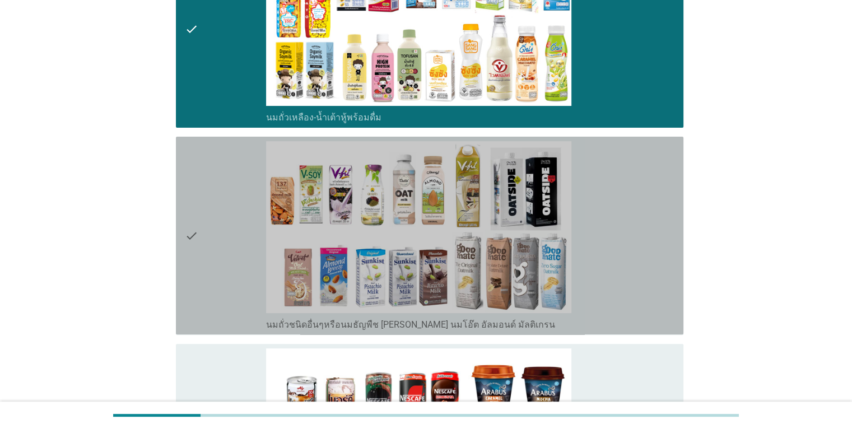
click at [196, 244] on icon "check" at bounding box center [191, 235] width 13 height 189
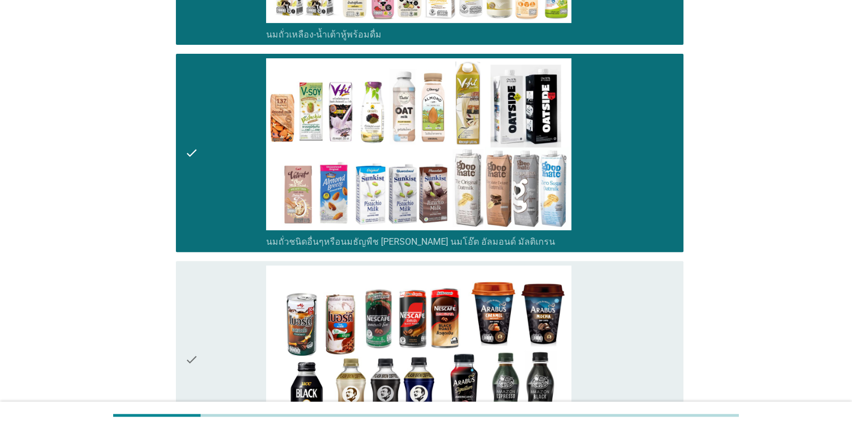
scroll to position [560, 0]
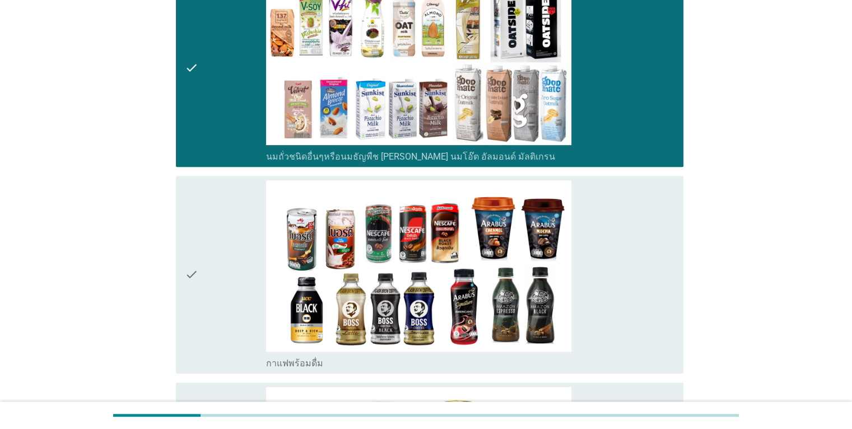
click at [196, 274] on icon "check" at bounding box center [191, 274] width 13 height 189
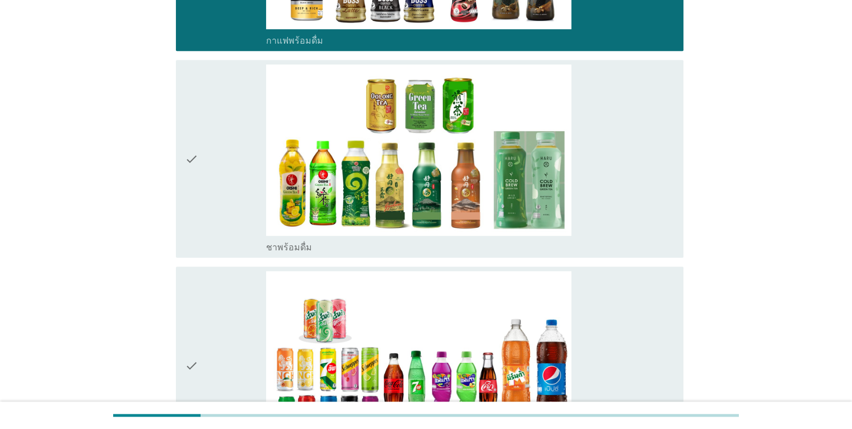
scroll to position [897, 0]
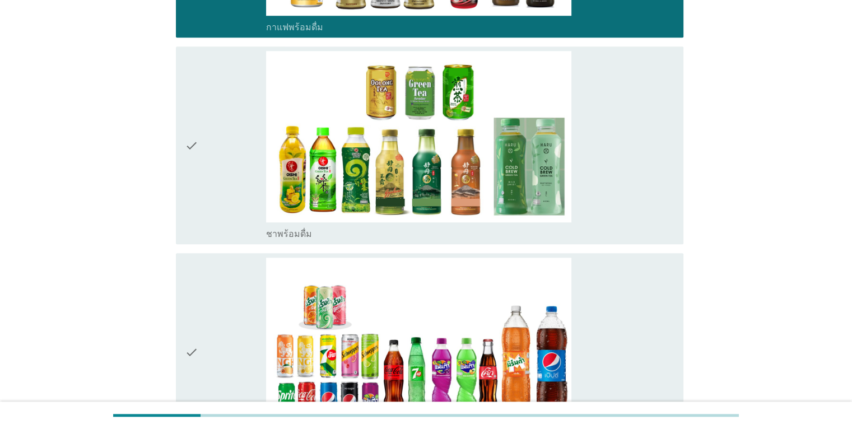
click at [198, 345] on div "check" at bounding box center [226, 352] width 82 height 189
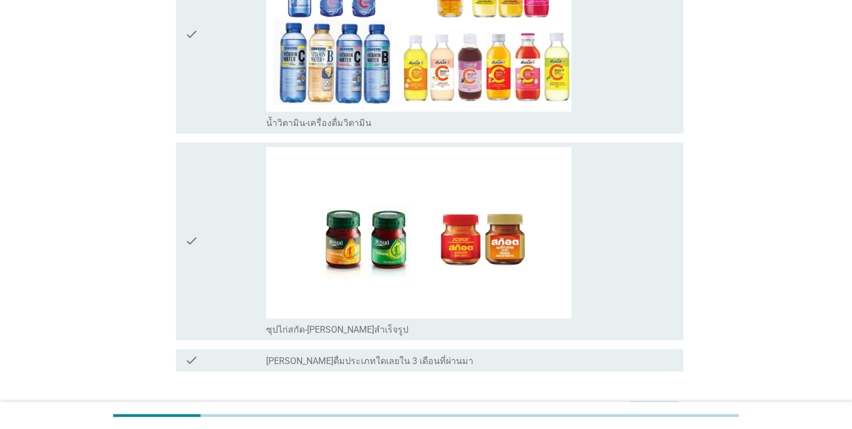
scroll to position [1699, 0]
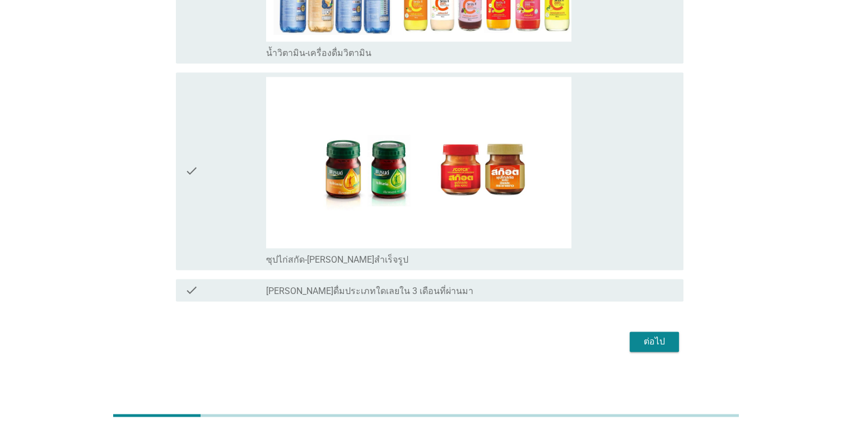
click at [662, 341] on div "ต่อไป" at bounding box center [654, 341] width 31 height 13
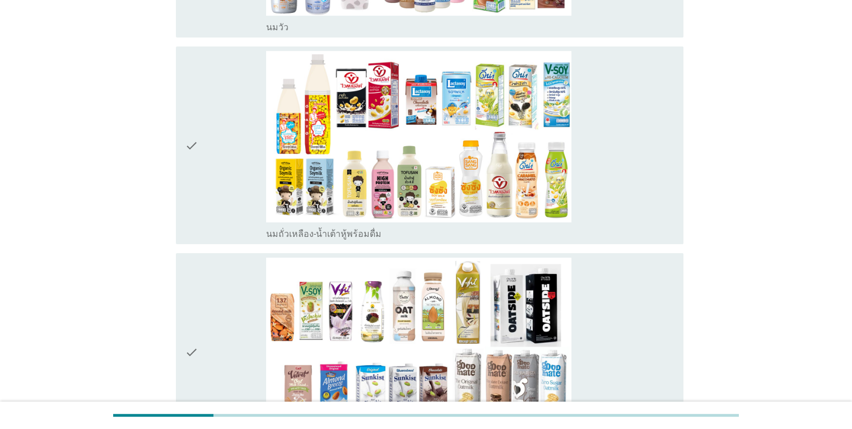
scroll to position [336, 0]
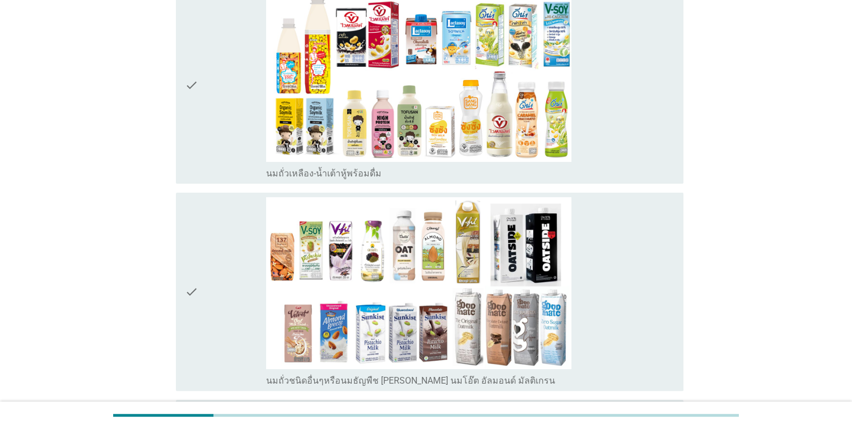
click at [202, 295] on div "check" at bounding box center [226, 291] width 82 height 189
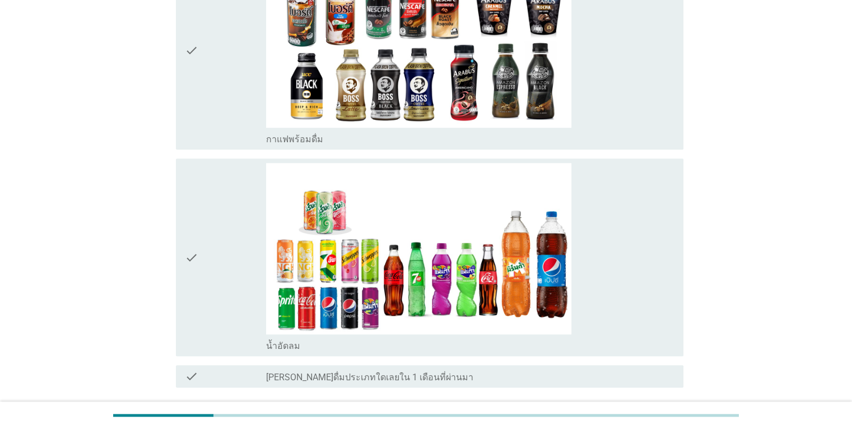
click at [197, 273] on icon "check" at bounding box center [191, 257] width 13 height 189
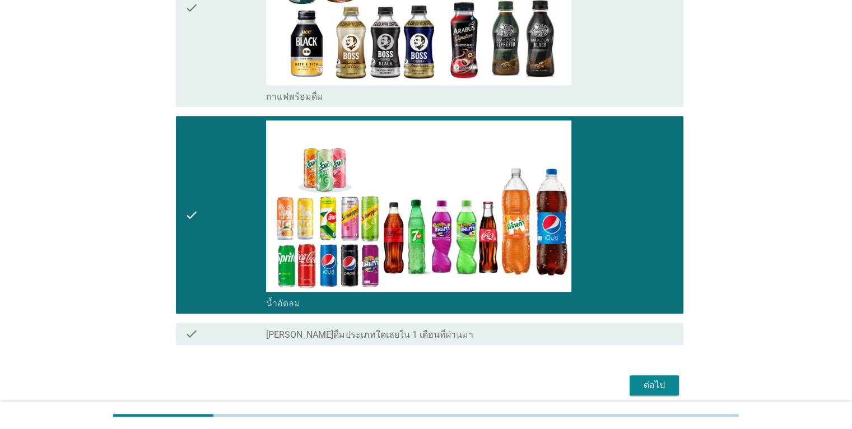
scroll to position [872, 0]
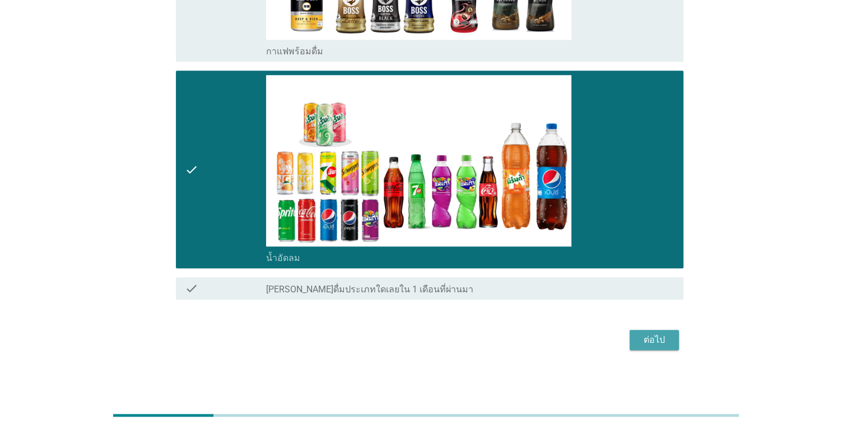
click at [658, 336] on div "ต่อไป" at bounding box center [654, 339] width 31 height 13
